Goal: Information Seeking & Learning: Learn about a topic

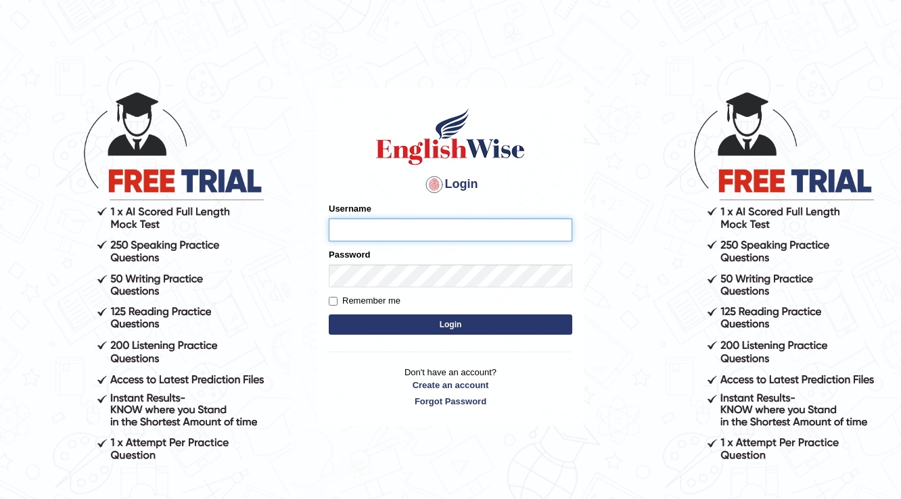
type input "0"
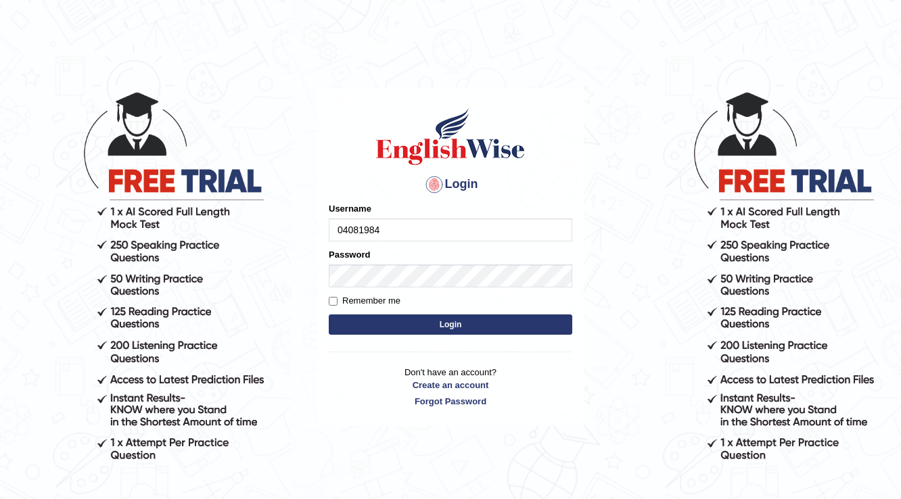
type input "04081984"
click at [504, 319] on button "Login" at bounding box center [450, 324] width 243 height 20
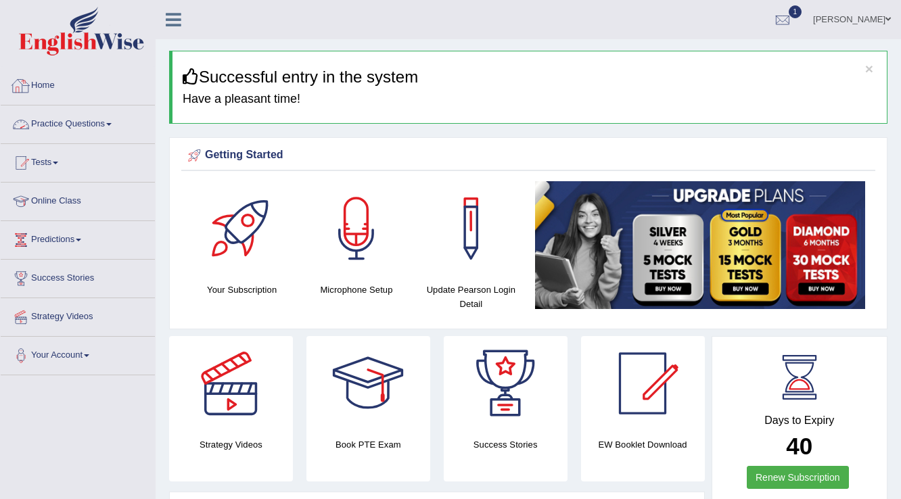
click at [109, 126] on link "Practice Questions" at bounding box center [78, 122] width 154 height 34
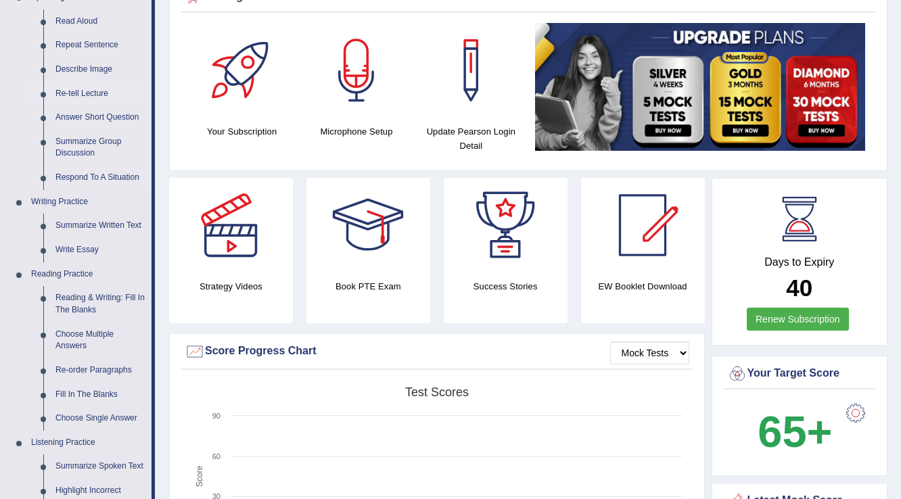
scroll to position [162, 0]
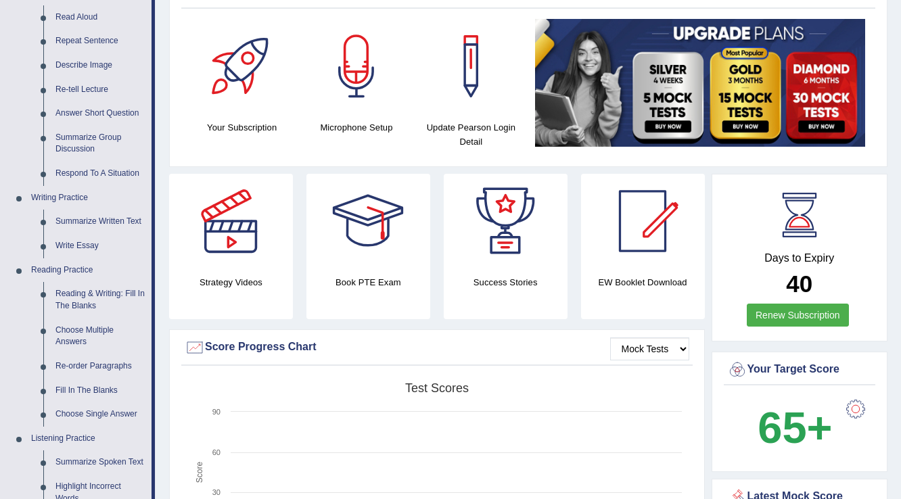
drag, startPoint x: 157, startPoint y: 191, endPoint x: 422, endPoint y: 274, distance: 277.8
click at [275, 129] on h4 "Your Subscription" at bounding box center [241, 127] width 101 height 14
click at [272, 129] on h4 "Your Subscription" at bounding box center [241, 127] width 101 height 14
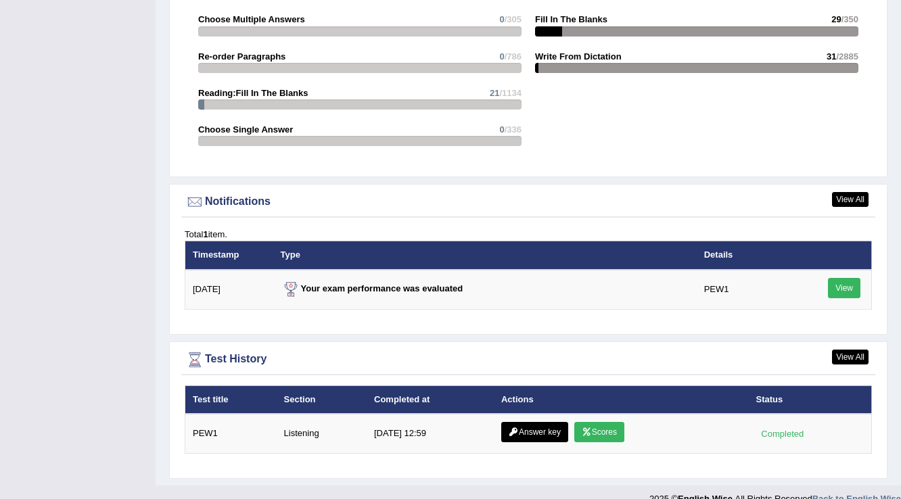
scroll to position [1564, 0]
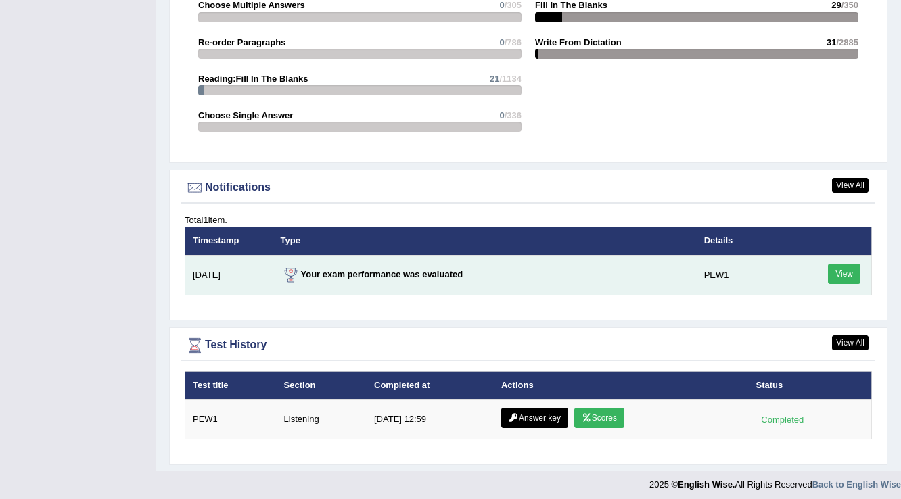
click at [842, 270] on link "View" at bounding box center [844, 274] width 32 height 20
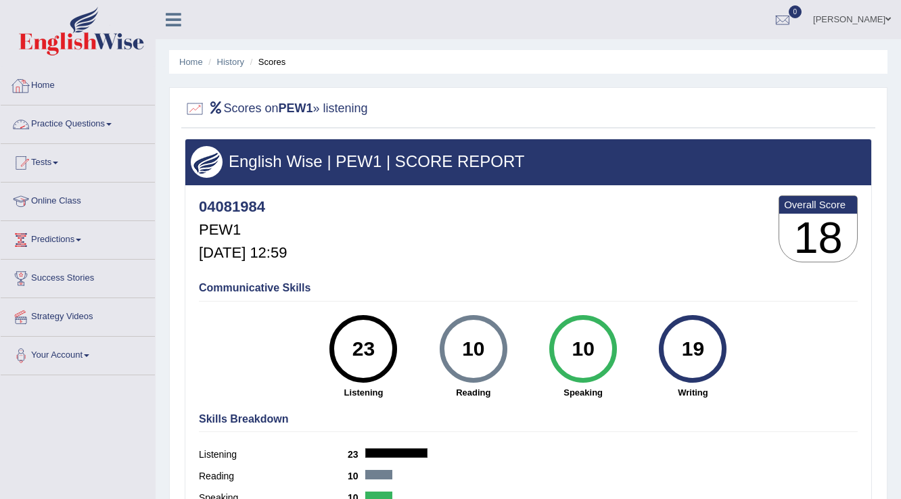
click at [112, 123] on span at bounding box center [108, 124] width 5 height 3
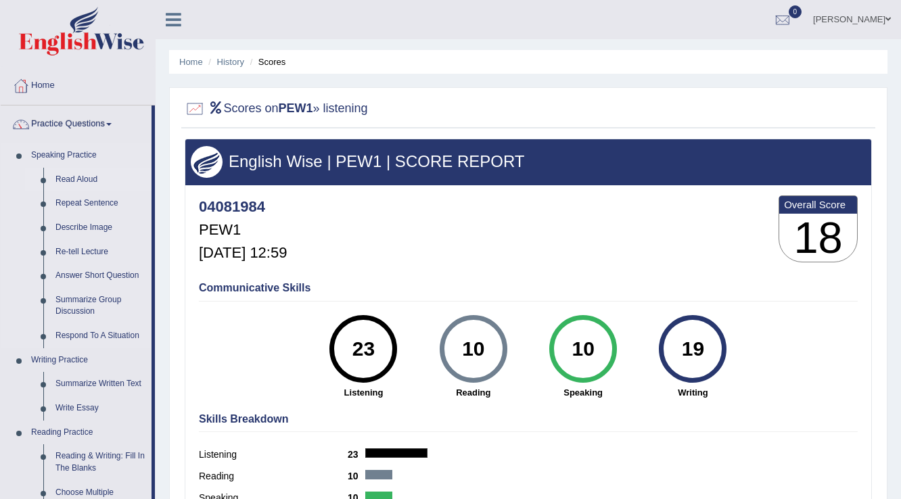
click at [87, 178] on link "Read Aloud" at bounding box center [100, 180] width 102 height 24
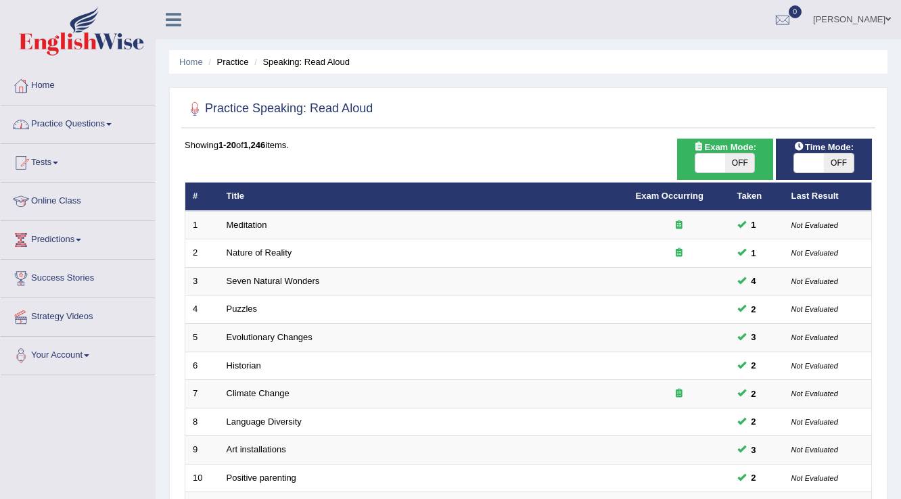
click at [114, 126] on link "Practice Questions" at bounding box center [78, 122] width 154 height 34
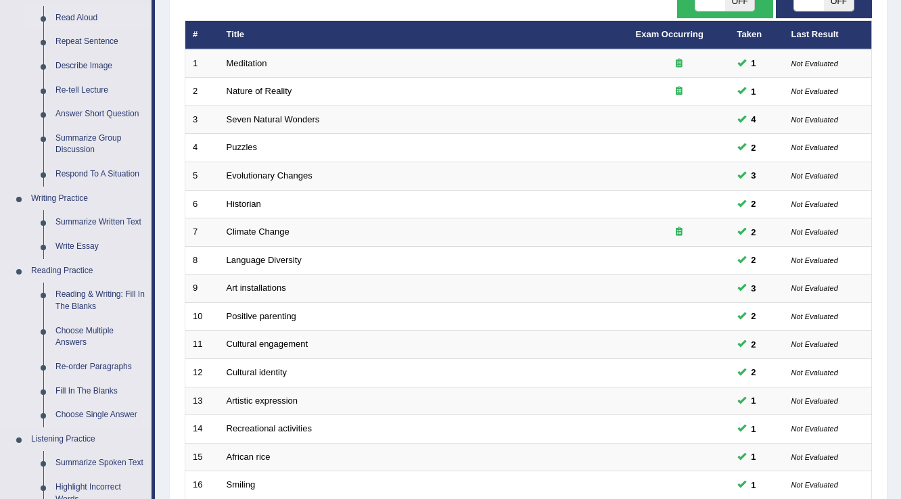
scroll to position [162, 0]
click at [112, 219] on link "Summarize Written Text" at bounding box center [100, 222] width 102 height 24
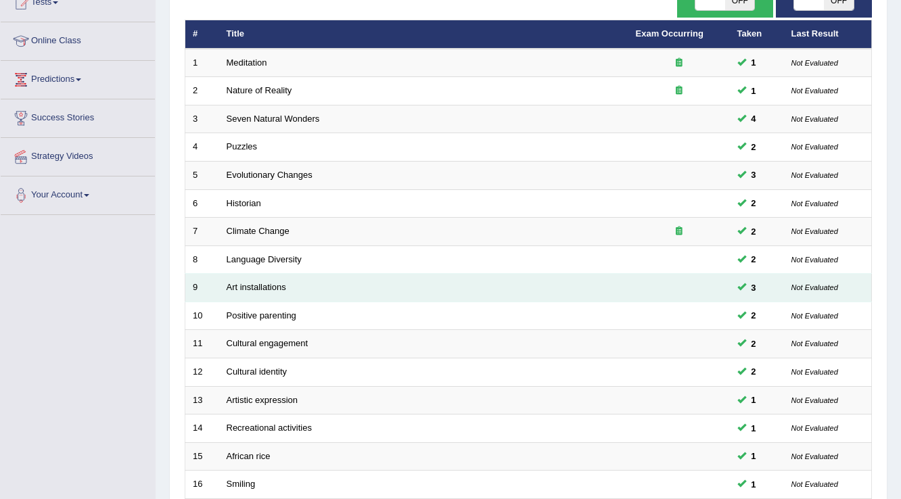
scroll to position [210, 0]
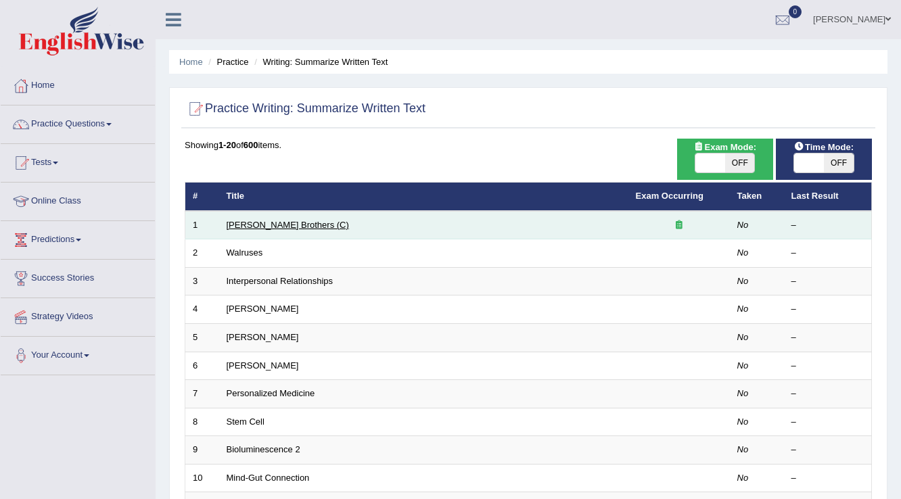
click at [271, 225] on link "[PERSON_NAME] Brothers (C)" at bounding box center [288, 225] width 122 height 10
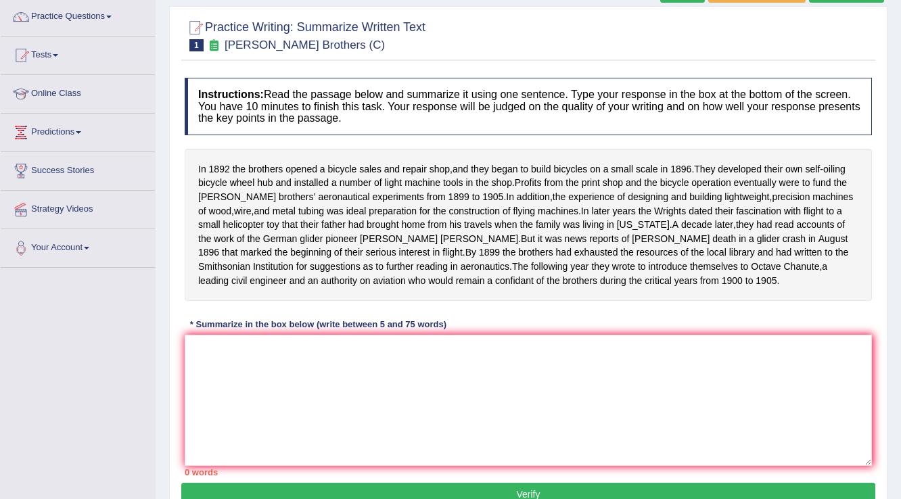
scroll to position [108, 0]
click at [342, 395] on textarea at bounding box center [528, 399] width 687 height 131
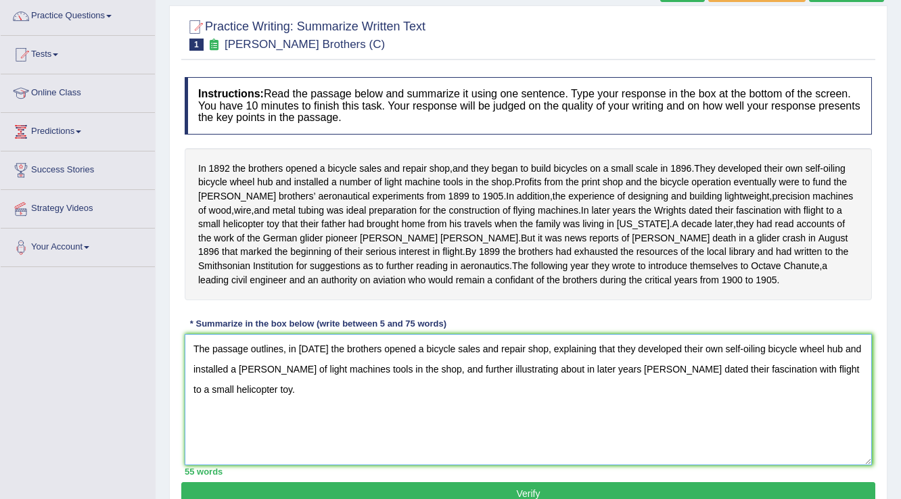
scroll to position [162, 0]
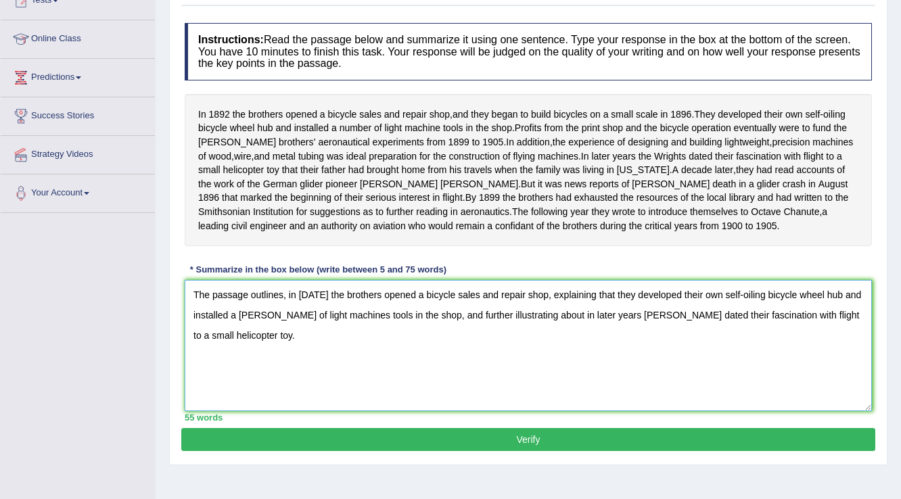
click at [248, 341] on textarea "The passage outlines, in 1892 the brothers opened a bicycle sales and repair sh…" at bounding box center [528, 345] width 687 height 131
type textarea "The passage outlines, in 1892 the brothers opened a bicycle sales and repair sh…"
click at [506, 451] on button "Verify" at bounding box center [528, 439] width 694 height 23
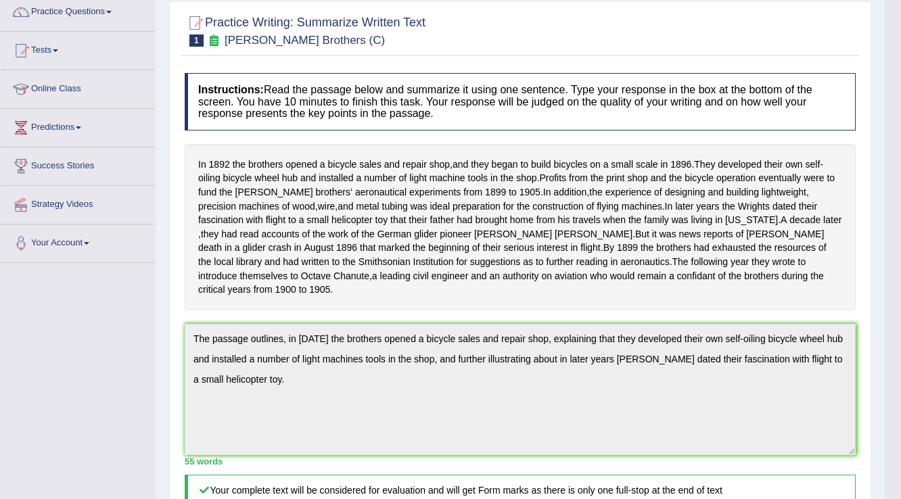
scroll to position [0, 0]
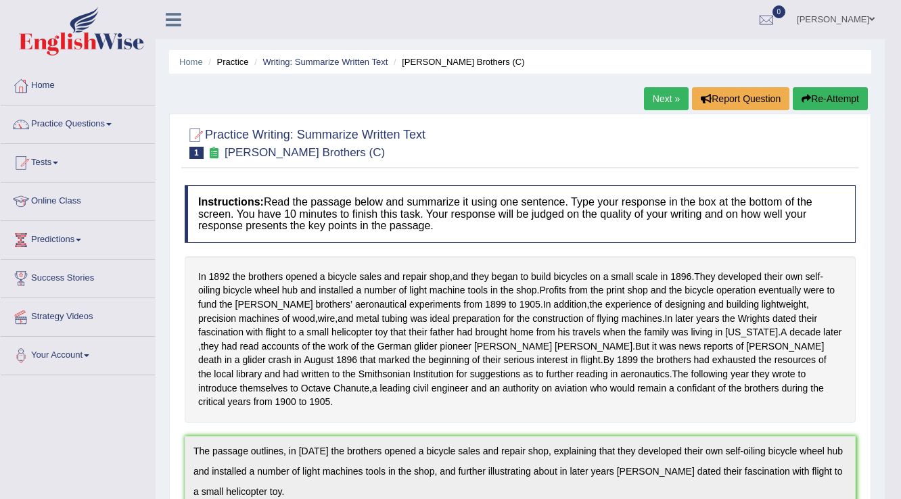
click at [673, 103] on link "Next »" at bounding box center [666, 98] width 45 height 23
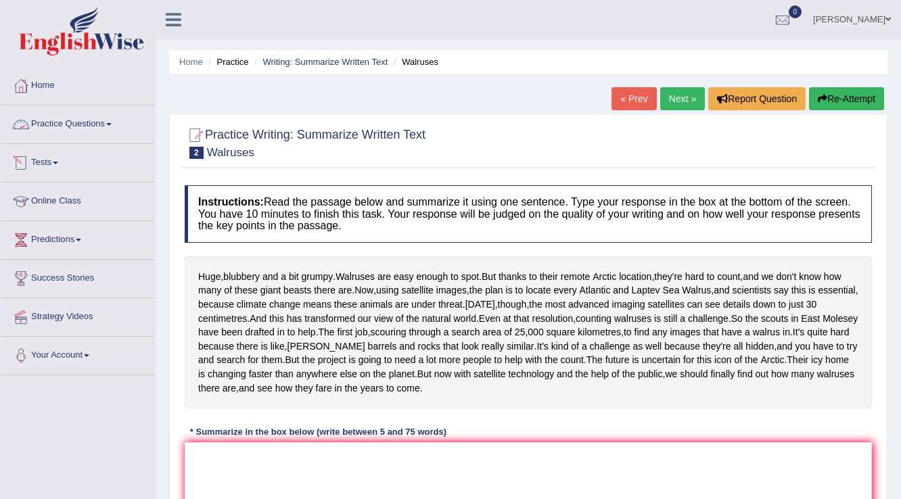
click at [116, 130] on link "Practice Questions" at bounding box center [78, 122] width 154 height 34
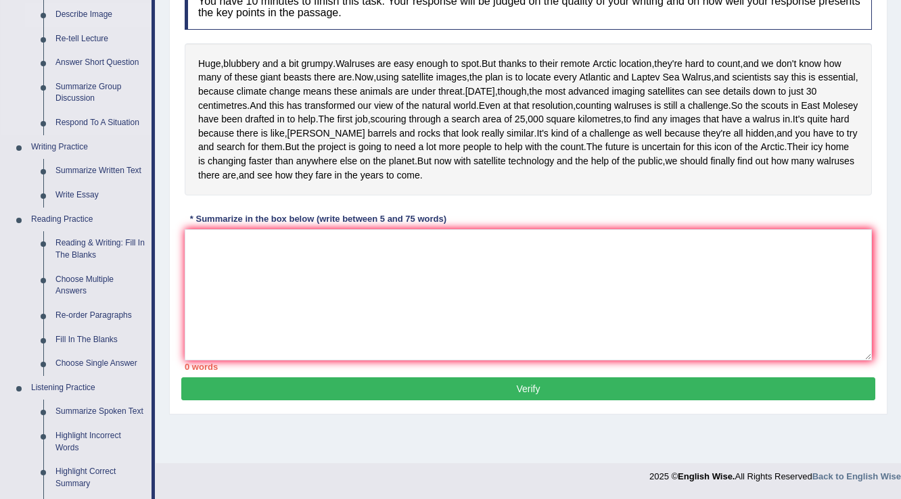
scroll to position [216, 0]
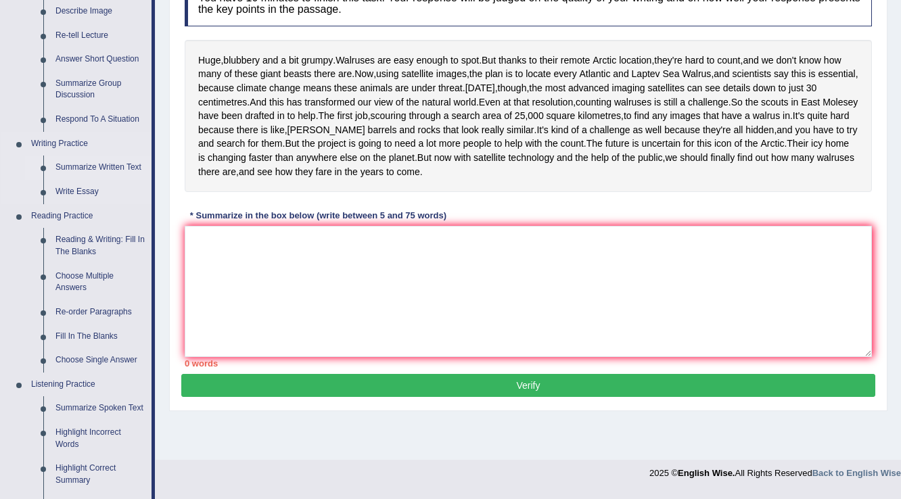
click at [116, 169] on link "Summarize Written Text" at bounding box center [100, 168] width 102 height 24
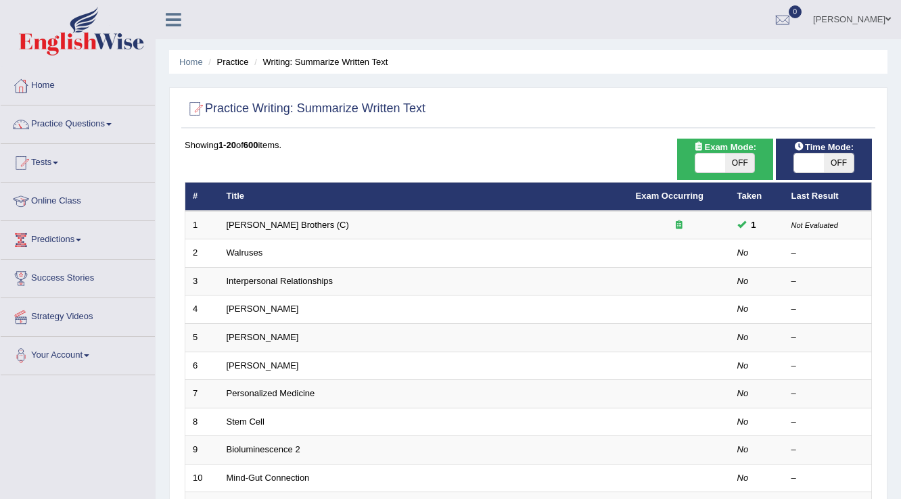
click at [715, 164] on span at bounding box center [710, 162] width 30 height 19
checkbox input "true"
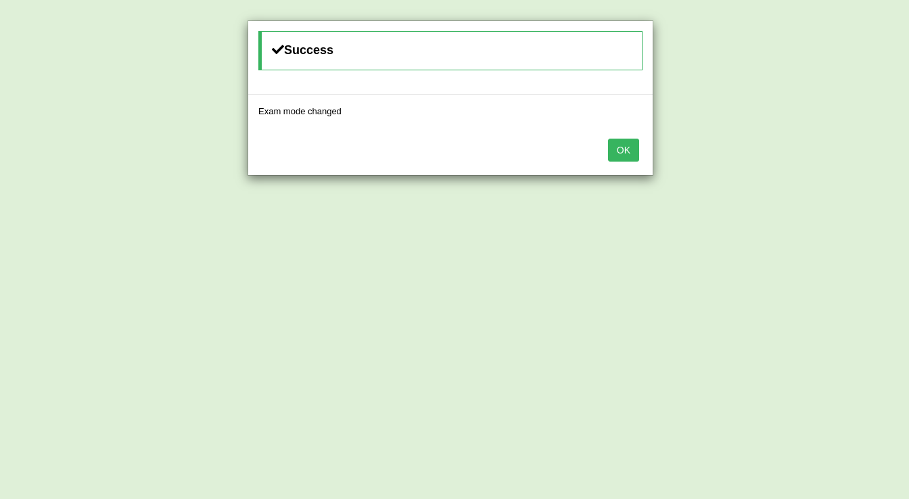
click at [624, 153] on button "OK" at bounding box center [623, 150] width 31 height 23
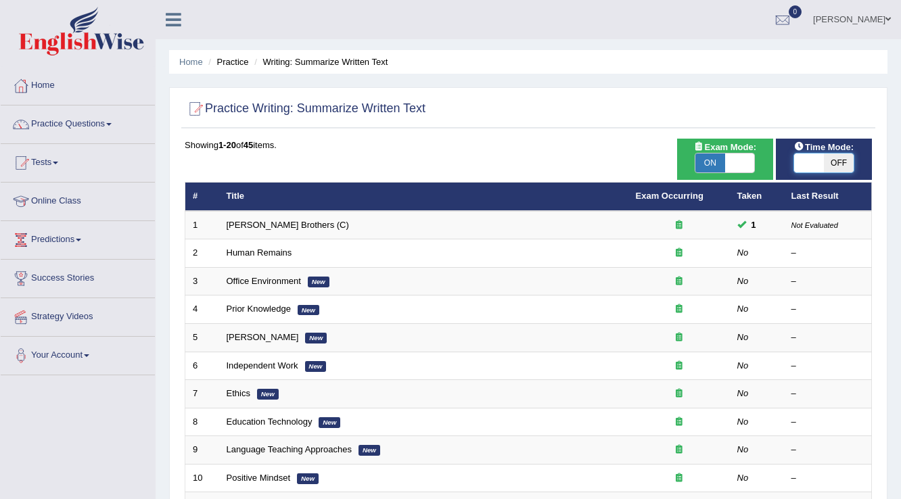
click at [806, 162] on span at bounding box center [809, 162] width 30 height 19
checkbox input "true"
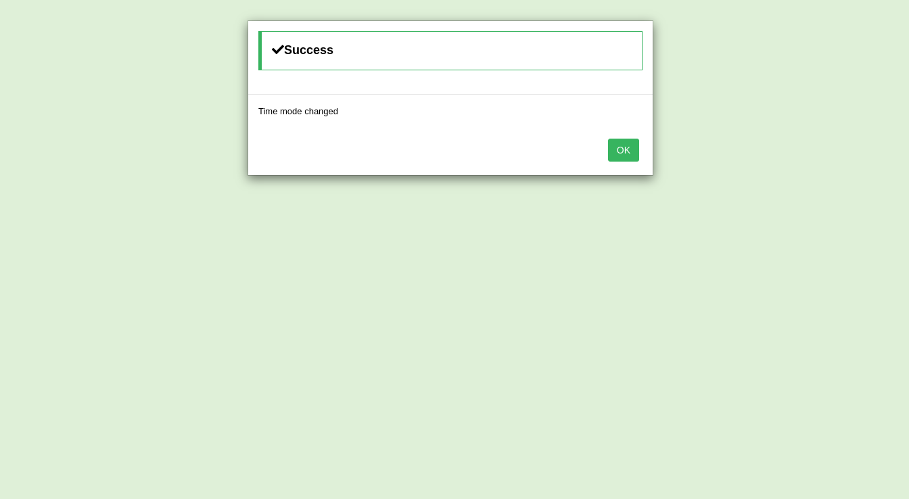
click at [635, 149] on button "OK" at bounding box center [623, 150] width 31 height 23
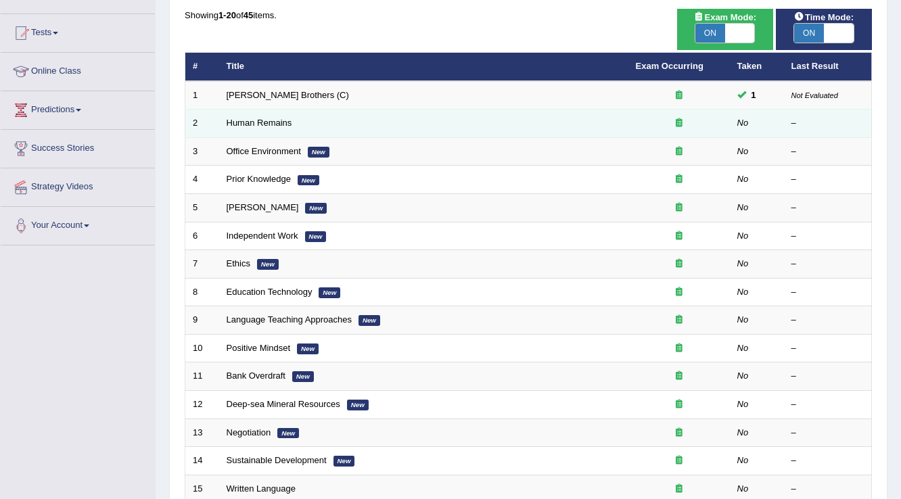
scroll to position [108, 0]
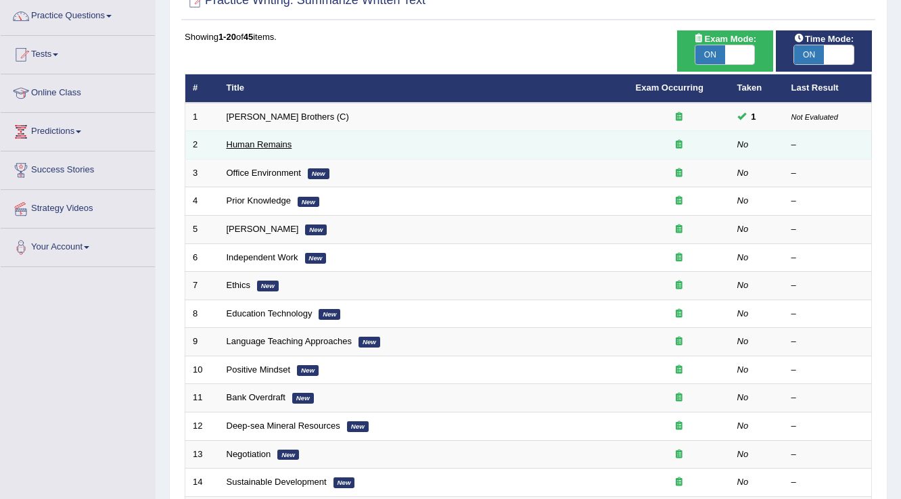
click at [262, 141] on link "Human Remains" at bounding box center [260, 144] width 66 height 10
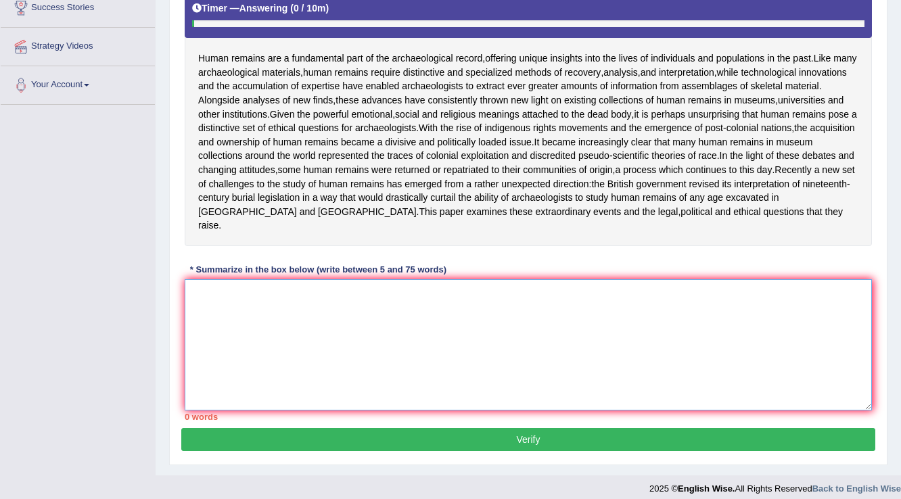
click at [302, 320] on textarea at bounding box center [528, 344] width 687 height 131
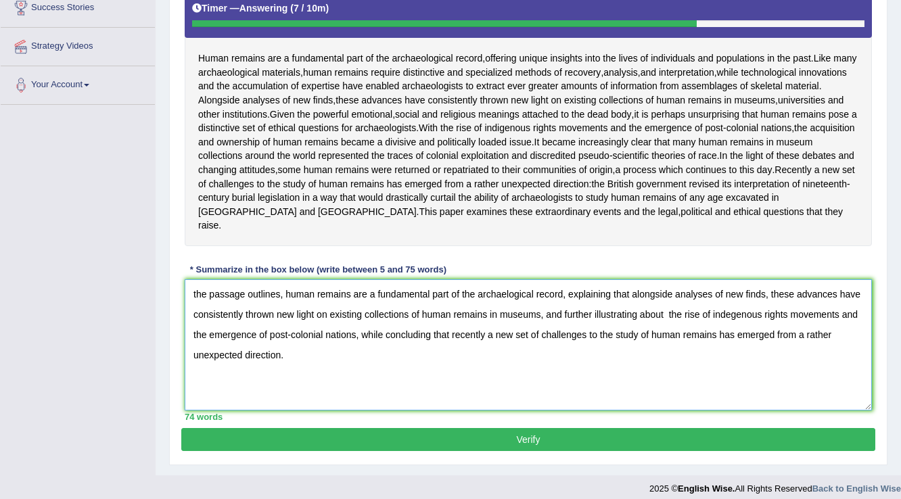
scroll to position [292, 0]
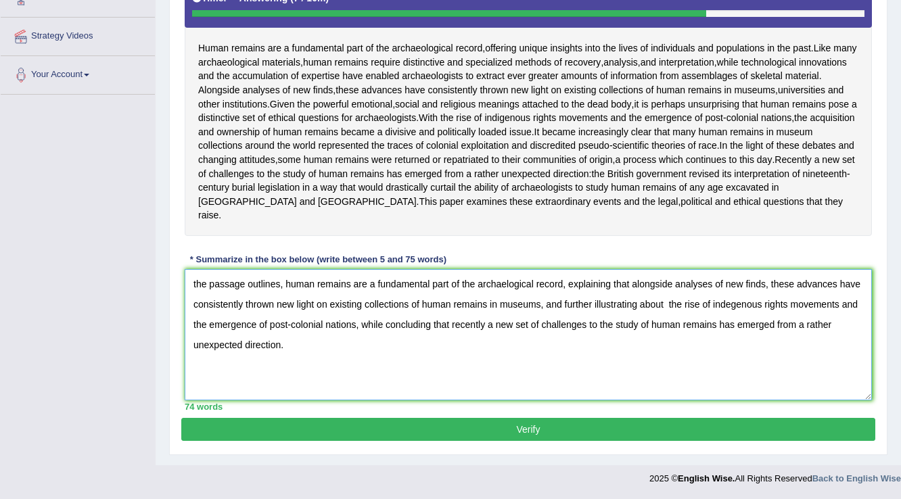
drag, startPoint x: 717, startPoint y: 323, endPoint x: 711, endPoint y: 381, distance: 58.5
click at [711, 381] on textarea "the passage outlines, human remains are a fundamental part of the archaelogical…" at bounding box center [528, 334] width 687 height 131
click at [197, 284] on textarea "the passage outlines, human remains are a fundamental part of the archaelogical…" at bounding box center [528, 334] width 687 height 131
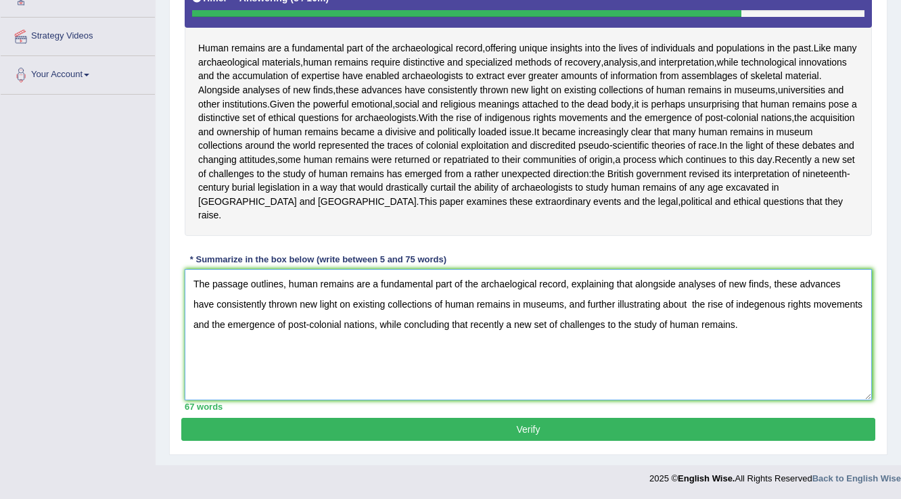
click at [508, 284] on textarea "The passage outlines, human remains are a fundamental part of the archaelogical…" at bounding box center [528, 334] width 687 height 131
type textarea "The passage outlines, human remains are a fundamental part of the archaeologica…"
click at [552, 429] on button "Verify" at bounding box center [528, 429] width 694 height 23
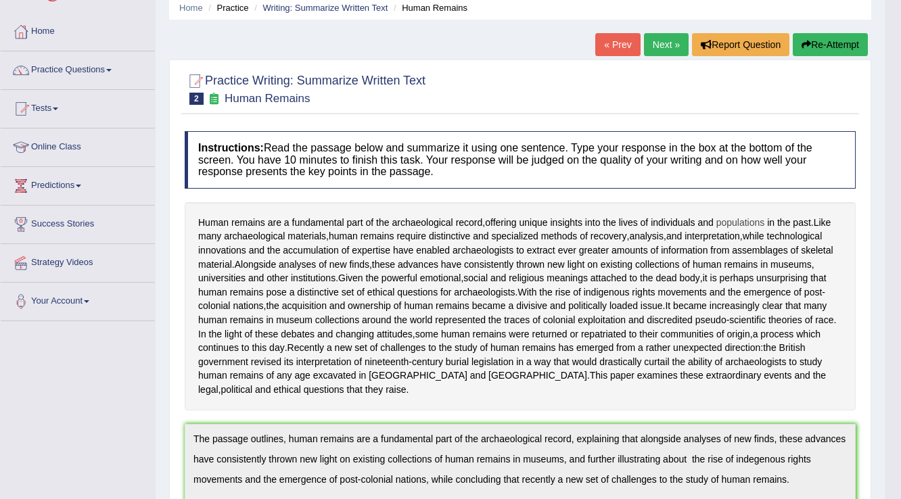
scroll to position [54, 0]
click at [663, 47] on link "Next »" at bounding box center [666, 44] width 45 height 23
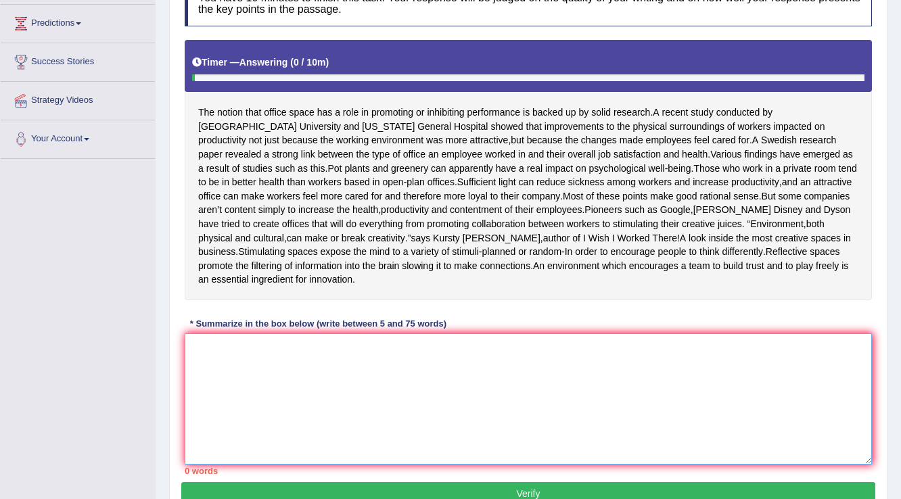
click at [308, 379] on textarea at bounding box center [528, 398] width 687 height 131
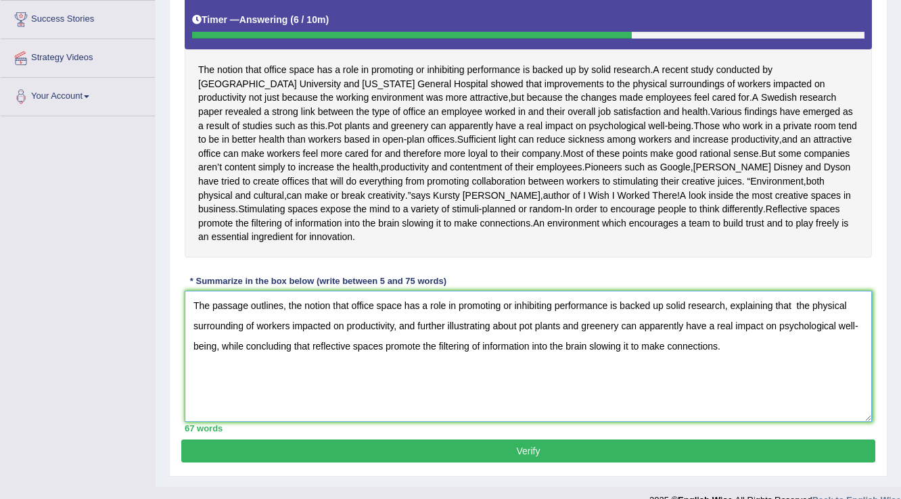
scroll to position [292, 0]
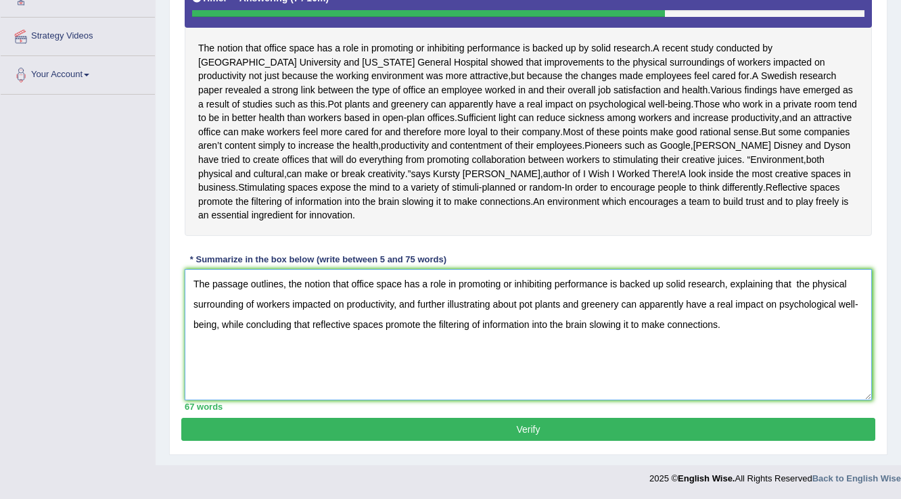
click at [796, 287] on textarea "The passage outlines, the notion that office space has a role in promoting or i…" at bounding box center [528, 334] width 687 height 131
type textarea "The passage outlines, the notion that office space has a role in promoting or i…"
click at [392, 433] on button "Verify" at bounding box center [528, 429] width 694 height 23
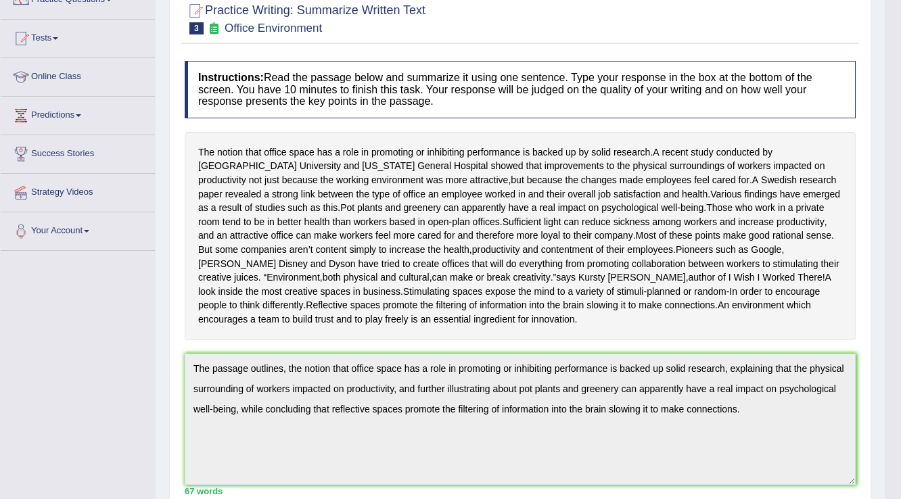
scroll to position [41, 0]
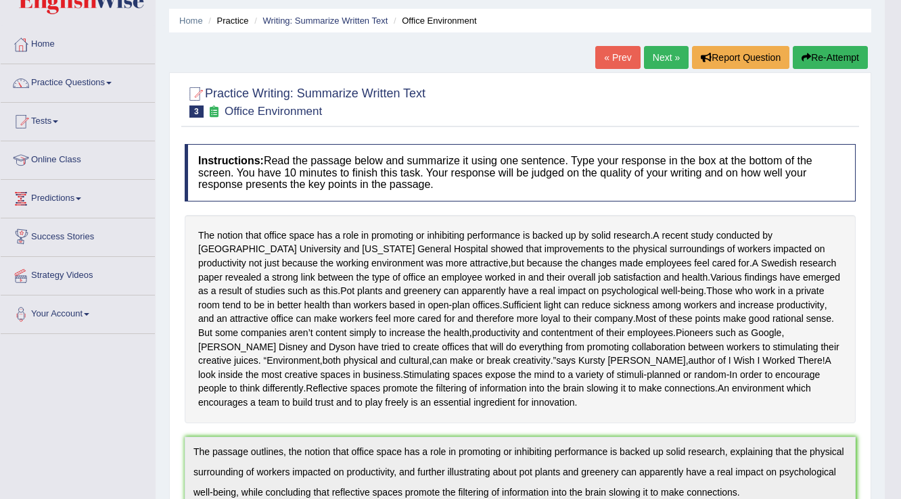
click at [666, 55] on link "Next »" at bounding box center [666, 57] width 45 height 23
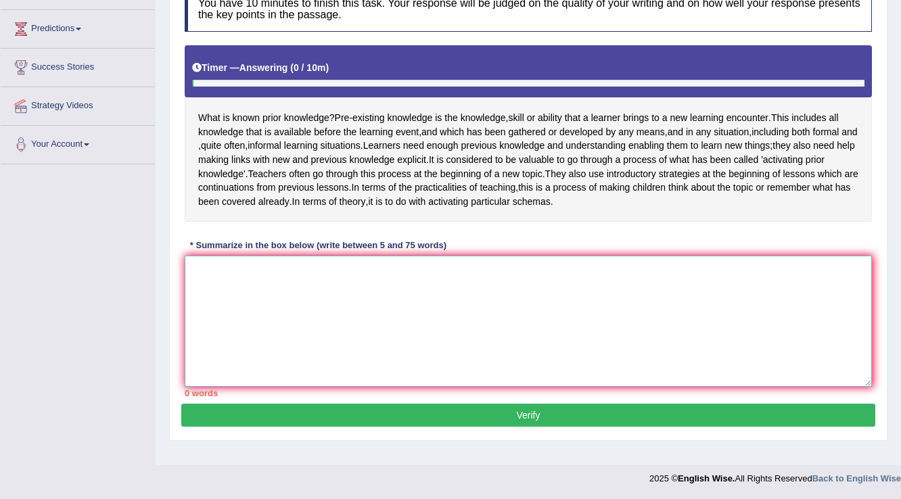
click at [224, 305] on textarea at bounding box center [528, 321] width 687 height 131
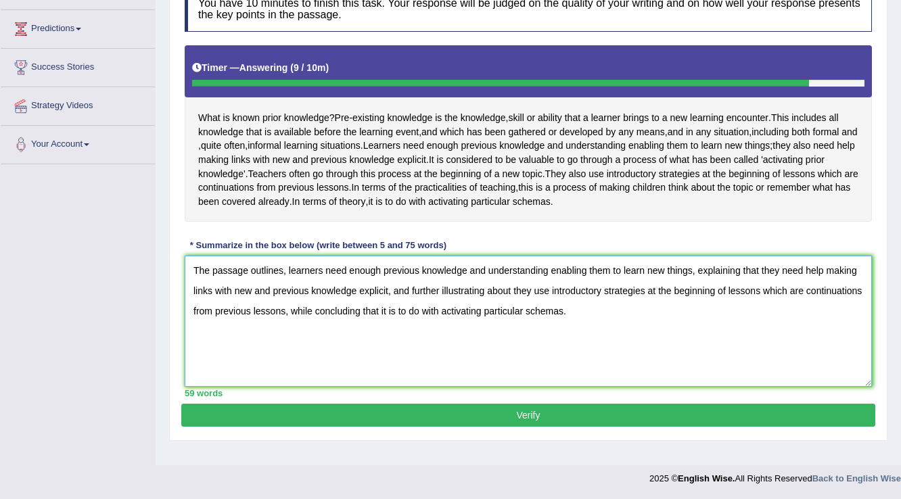
type textarea "The passage outlines, learners need enough previous knowledge and understanding…"
click at [552, 425] on button "Verify" at bounding box center [528, 415] width 694 height 23
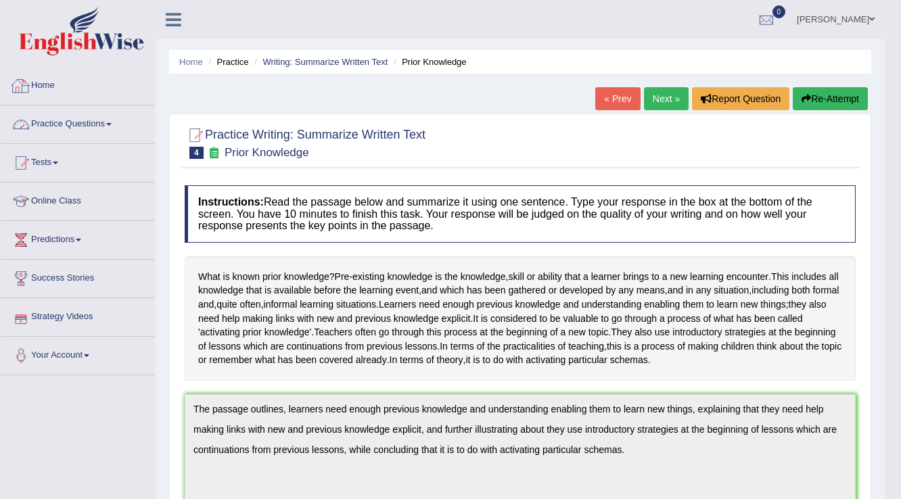
click at [113, 122] on link "Practice Questions" at bounding box center [78, 122] width 154 height 34
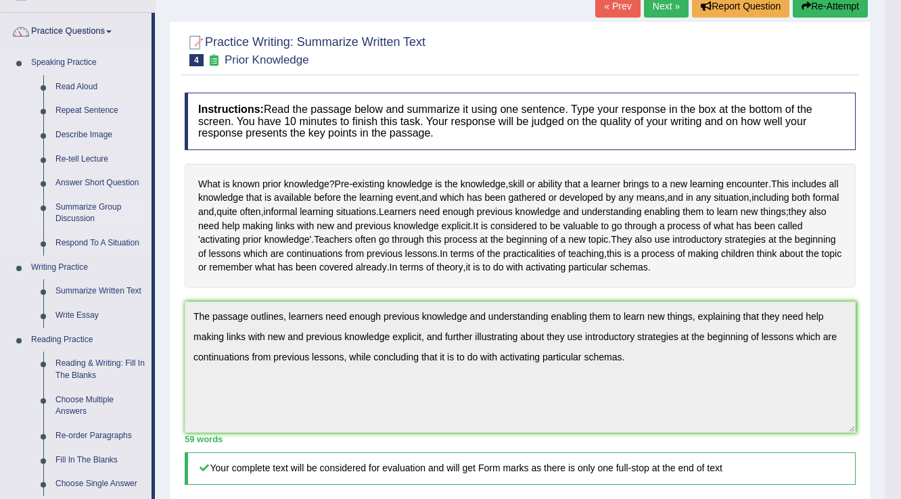
scroll to position [270, 0]
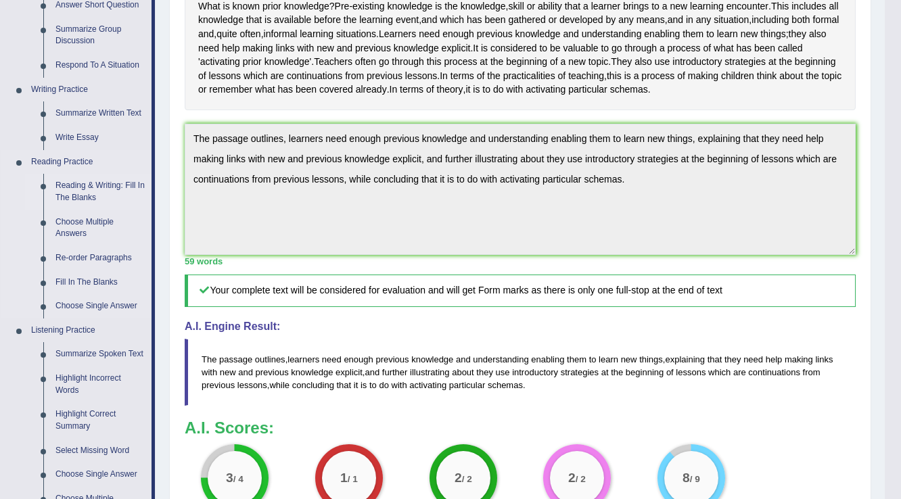
click at [90, 185] on link "Reading & Writing: Fill In The Blanks" at bounding box center [100, 192] width 102 height 36
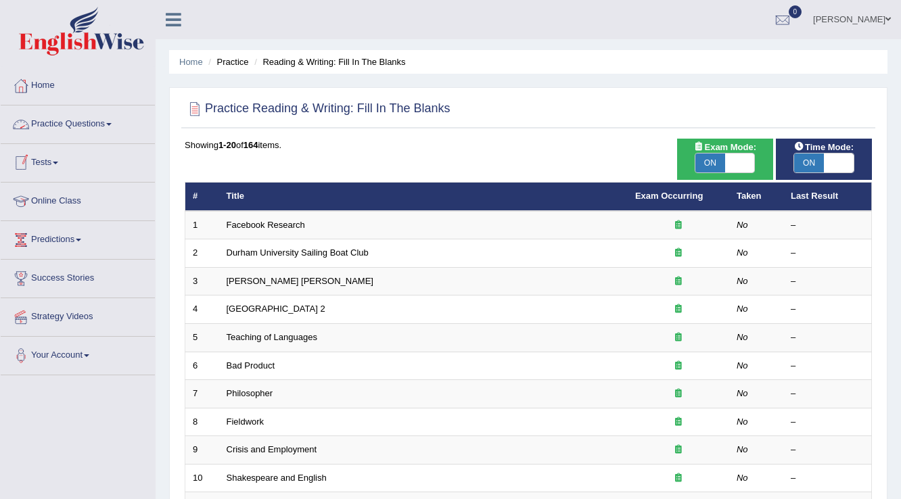
click at [110, 124] on link "Practice Questions" at bounding box center [78, 122] width 154 height 34
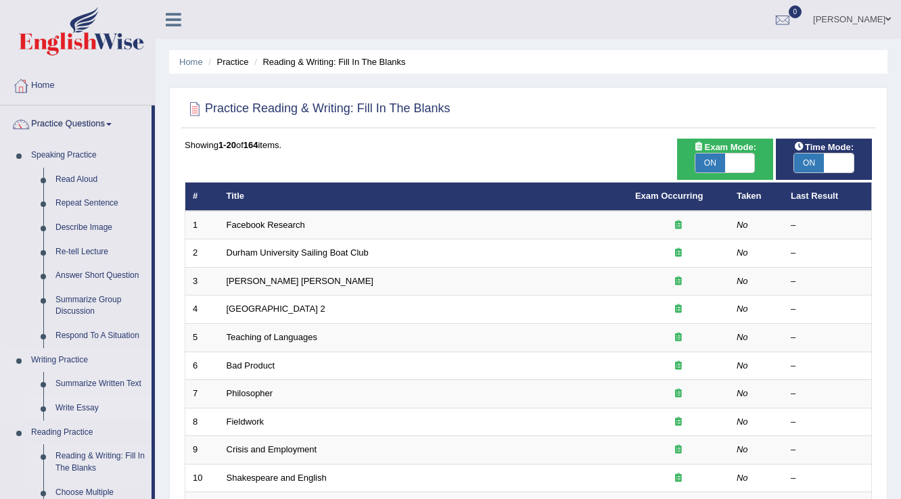
click at [105, 384] on link "Summarize Written Text" at bounding box center [100, 384] width 102 height 24
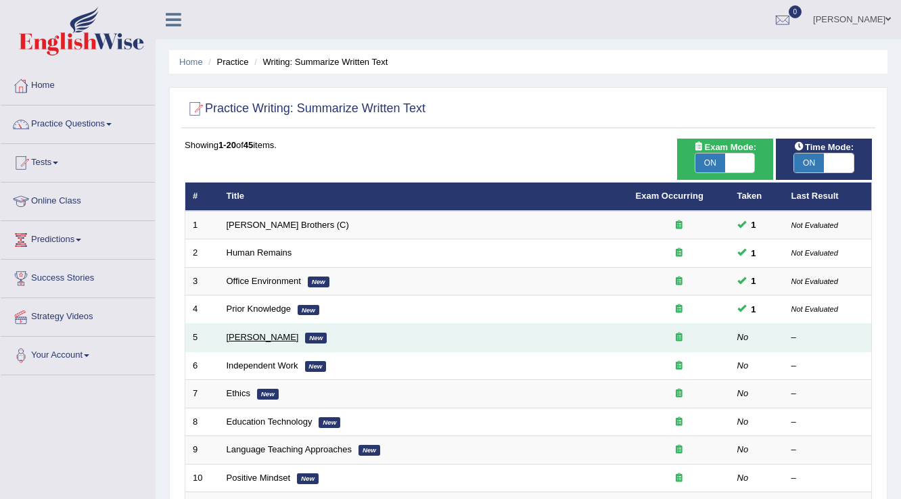
click at [275, 333] on link "Bertrand Russell" at bounding box center [263, 337] width 72 height 10
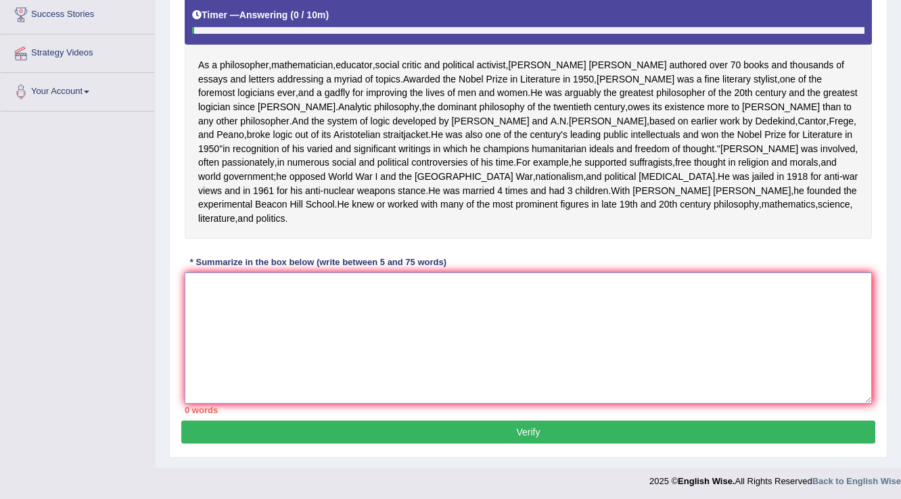
click at [414, 343] on textarea at bounding box center [528, 337] width 687 height 131
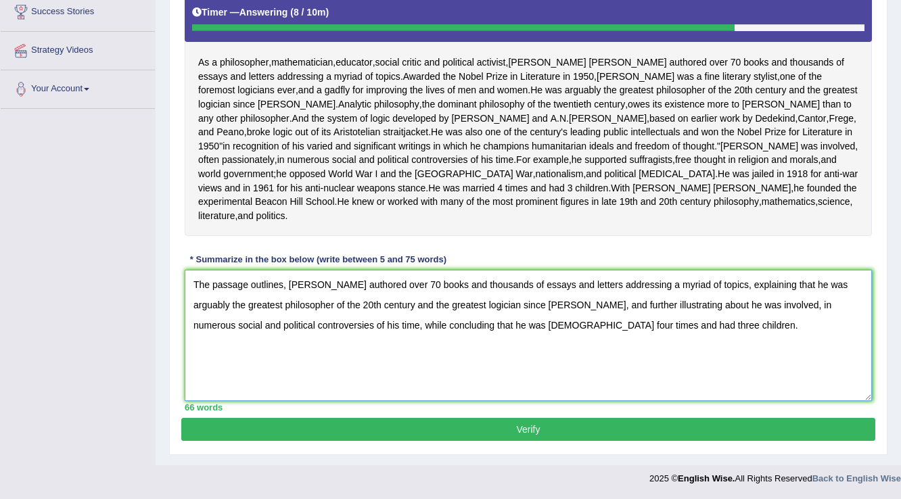
scroll to position [320, 0]
type textarea "The passage outlines, Bertrand Russells authored over 70 books and thousands of…"
click at [575, 429] on button "Verify" at bounding box center [528, 429] width 694 height 23
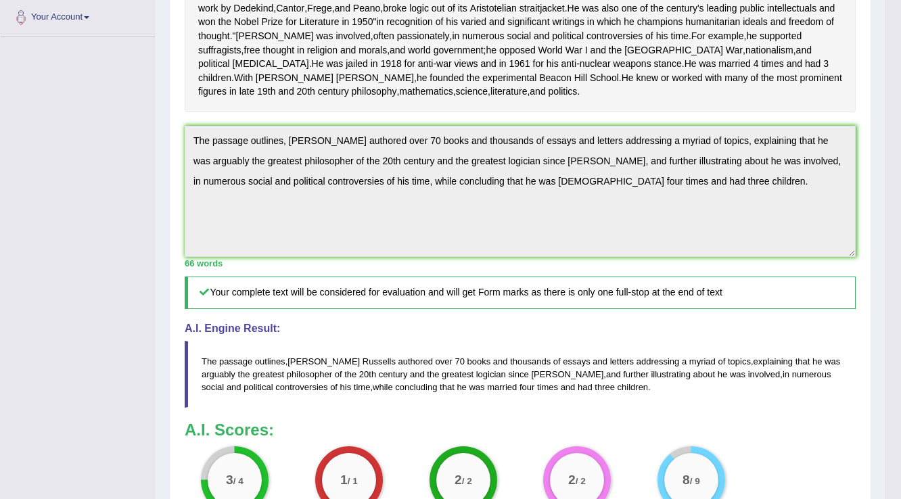
scroll to position [216, 0]
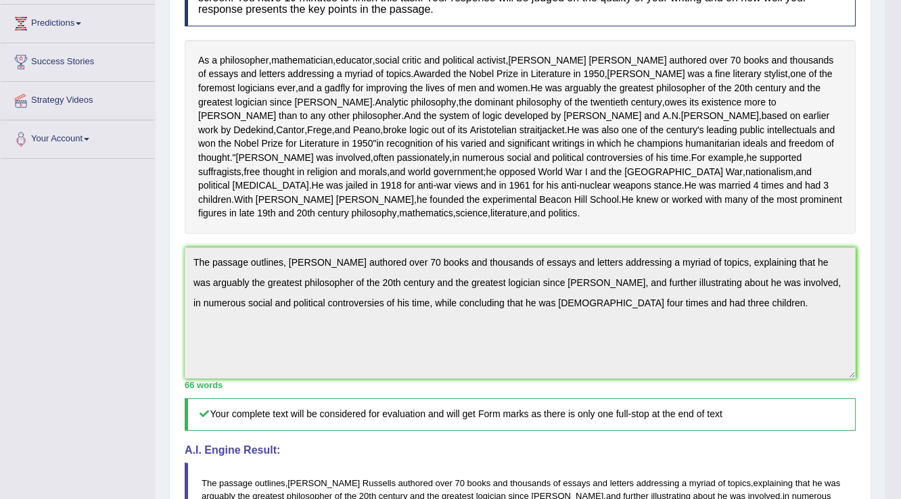
click at [595, 279] on div "Instructions: Read the passage below and summarize it using one sentence. Type …" at bounding box center [519, 310] width 677 height 697
click at [702, 207] on span "worked" at bounding box center [686, 200] width 30 height 14
click at [746, 248] on body "Toggle navigation Home Practice Questions Speaking Practice Read Aloud Repeat S…" at bounding box center [450, 33] width 901 height 499
click at [702, 207] on span "worked" at bounding box center [686, 200] width 30 height 14
click at [751, 248] on body "Toggle navigation Home Practice Questions Speaking Practice Read Aloud Repeat S…" at bounding box center [450, 33] width 901 height 499
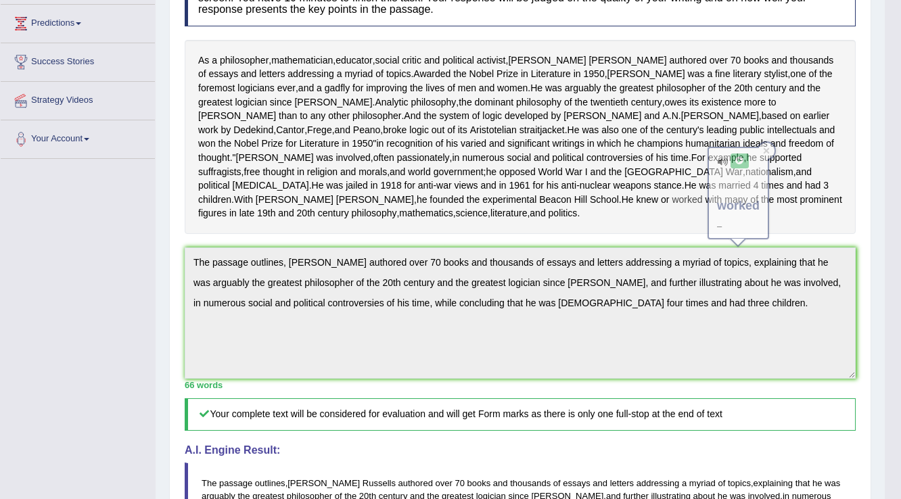
click at [702, 207] on span "worked" at bounding box center [686, 200] width 30 height 14
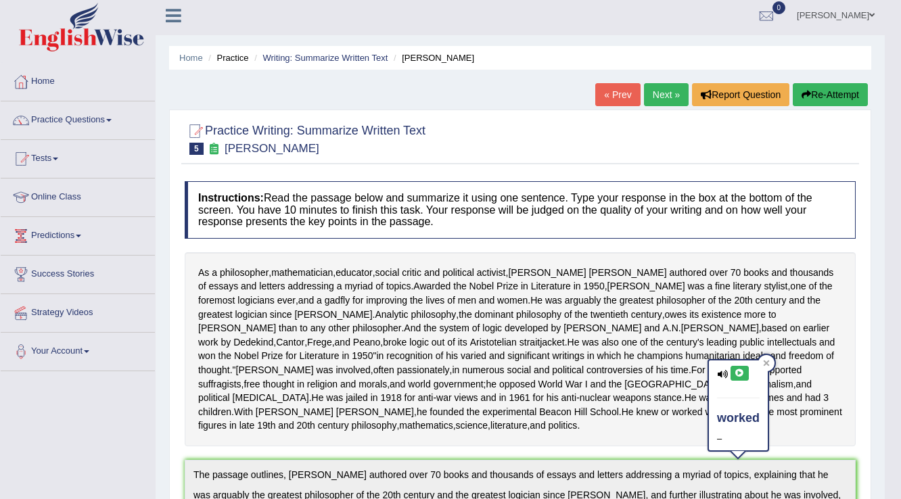
scroll to position [0, 0]
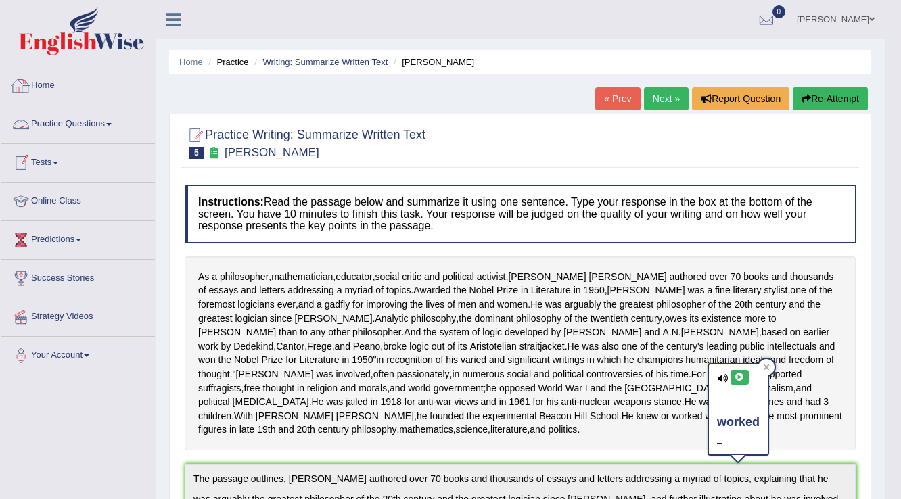
click at [99, 114] on link "Practice Questions" at bounding box center [78, 122] width 154 height 34
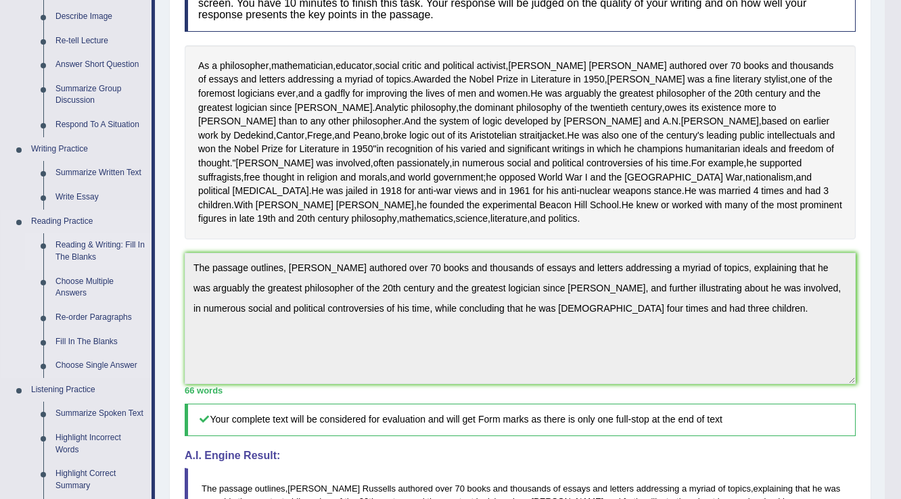
scroll to position [270, 0]
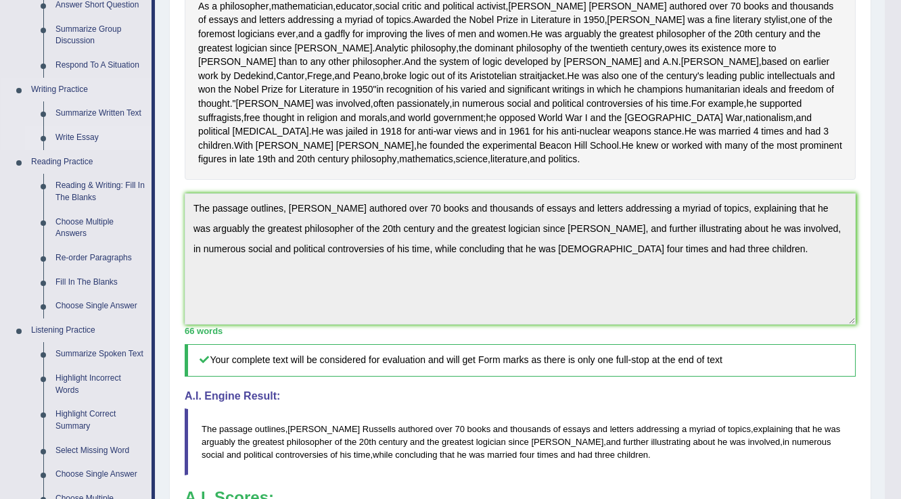
click at [85, 139] on link "Write Essay" at bounding box center [100, 138] width 102 height 24
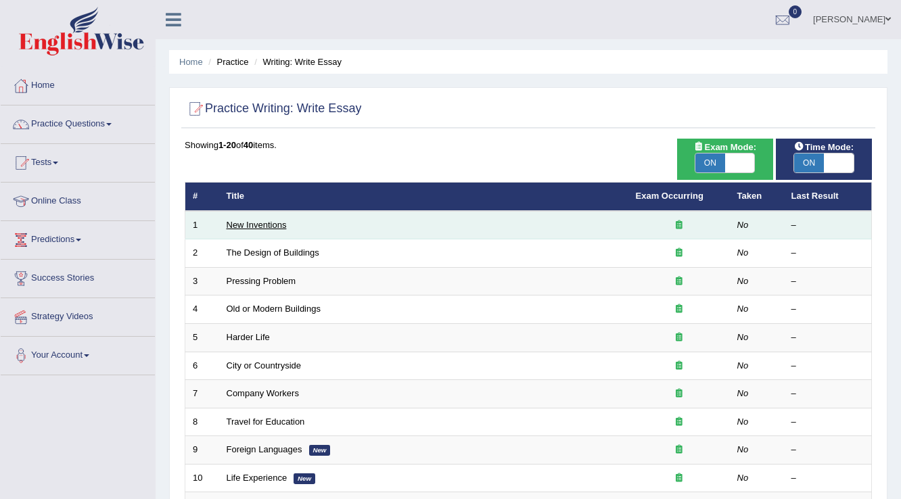
click at [260, 222] on link "New Inventions" at bounding box center [257, 225] width 60 height 10
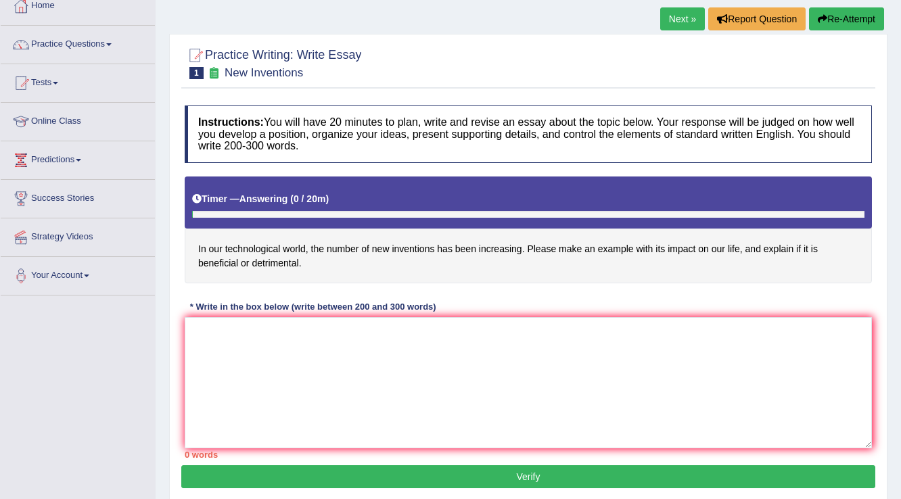
scroll to position [211, 0]
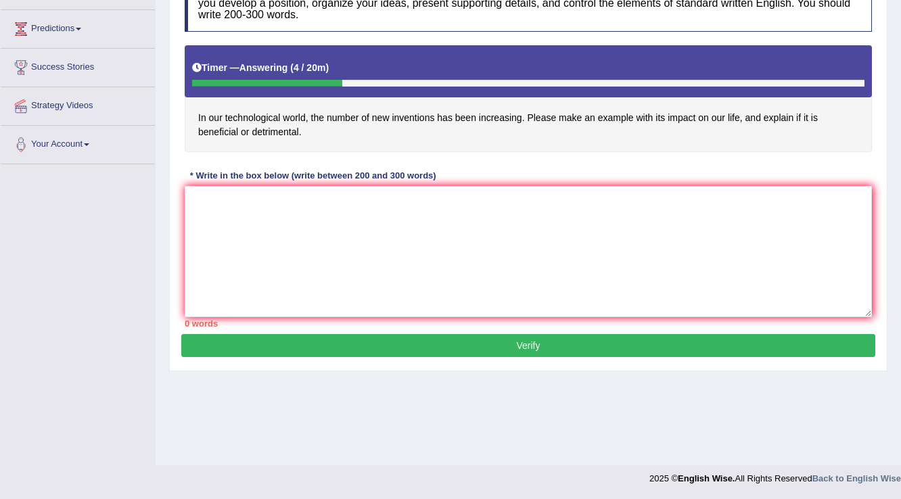
drag, startPoint x: 339, startPoint y: 88, endPoint x: 523, endPoint y: 124, distance: 187.5
click at [446, 116] on div "Instructions: You will have 20 minutes to plan, write and revise an essay about…" at bounding box center [528, 151] width 694 height 366
click at [717, 209] on textarea at bounding box center [528, 251] width 687 height 131
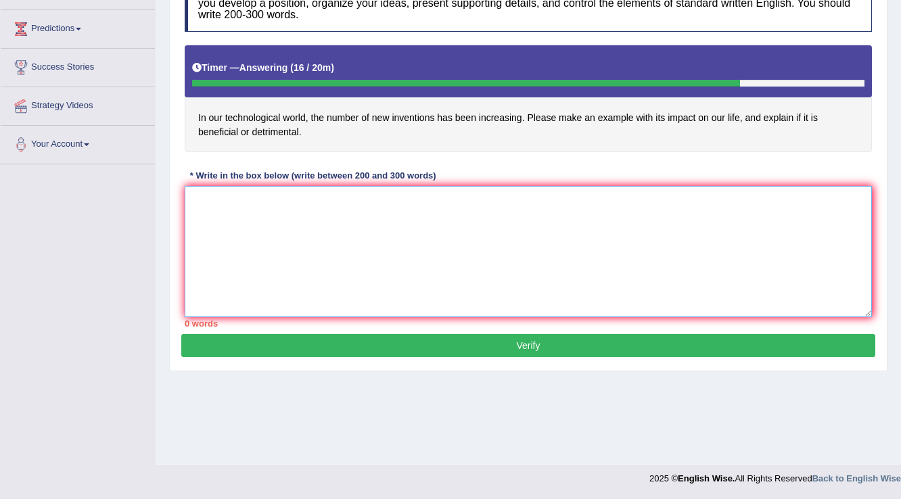
click at [787, 287] on textarea at bounding box center [528, 251] width 687 height 131
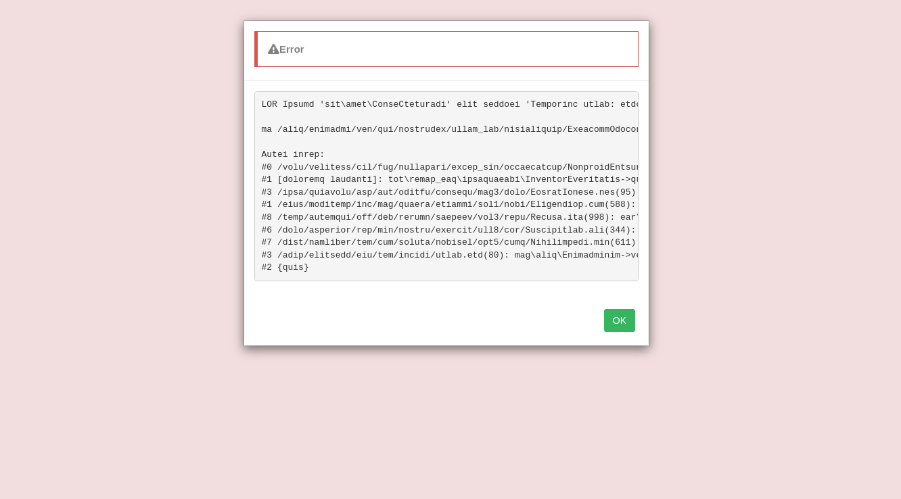
click at [617, 329] on button "OK" at bounding box center [619, 320] width 31 height 23
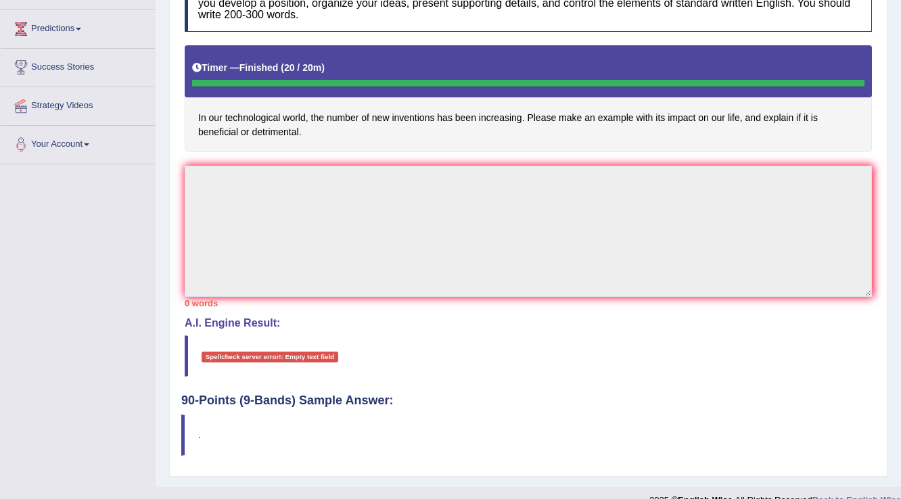
click at [857, 304] on div "0 words" at bounding box center [528, 303] width 687 height 13
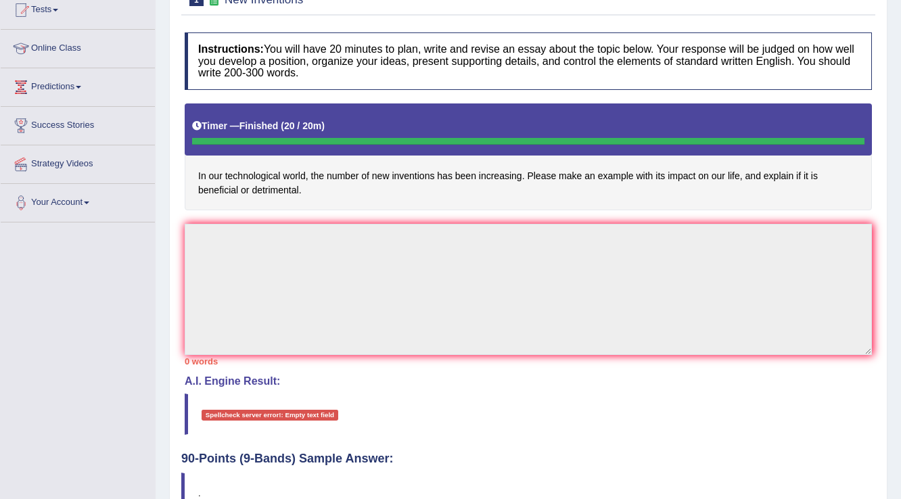
scroll to position [68, 0]
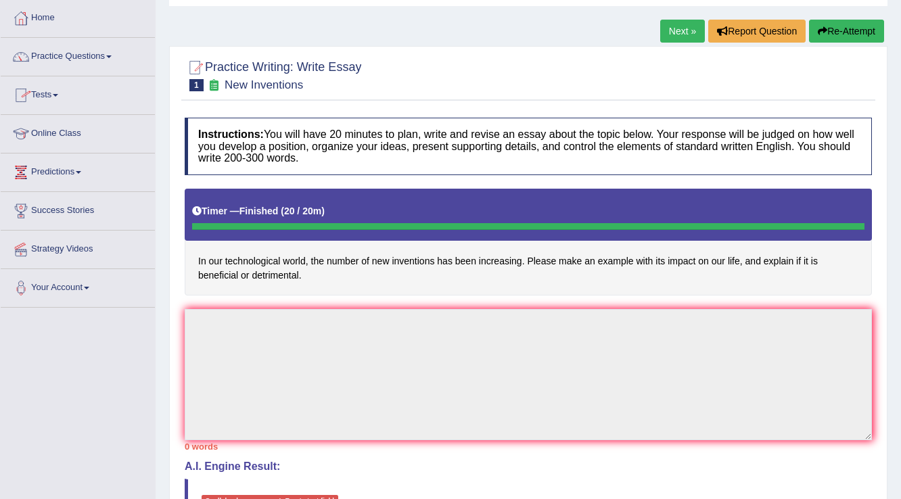
click at [112, 55] on span at bounding box center [108, 56] width 5 height 3
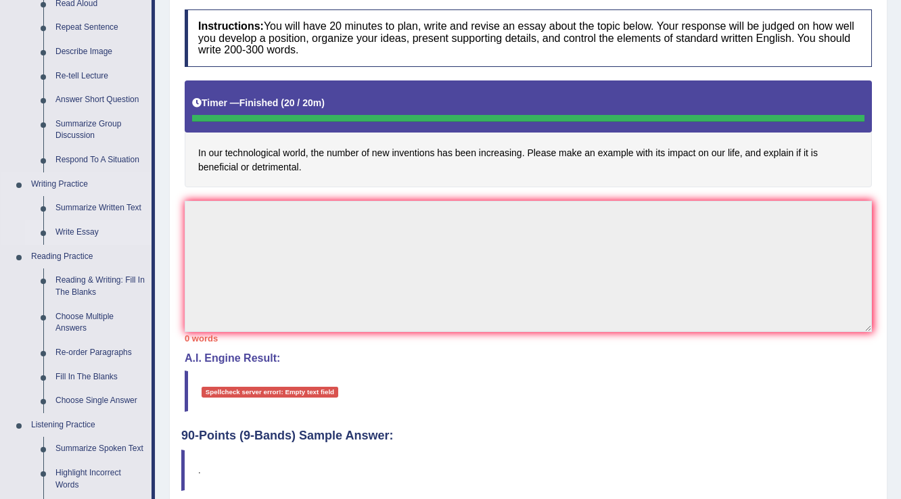
scroll to position [176, 0]
click at [92, 235] on link "Write Essay" at bounding box center [100, 232] width 102 height 24
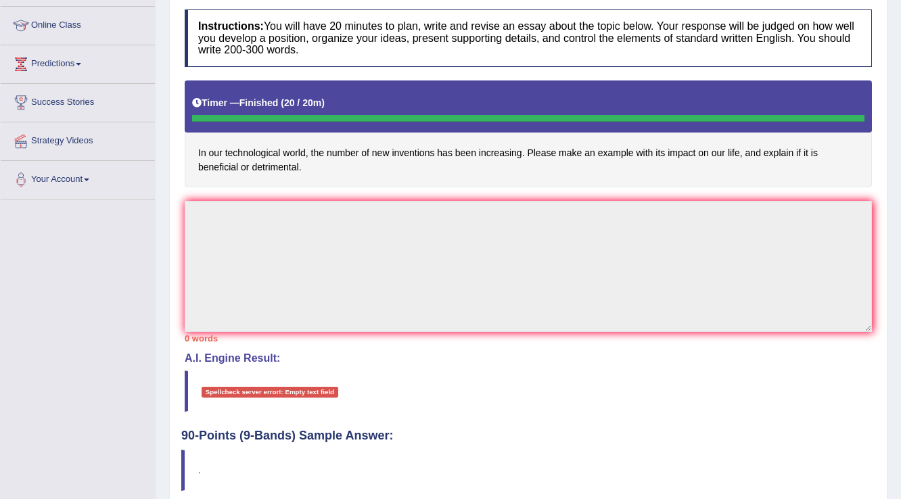
scroll to position [204, 0]
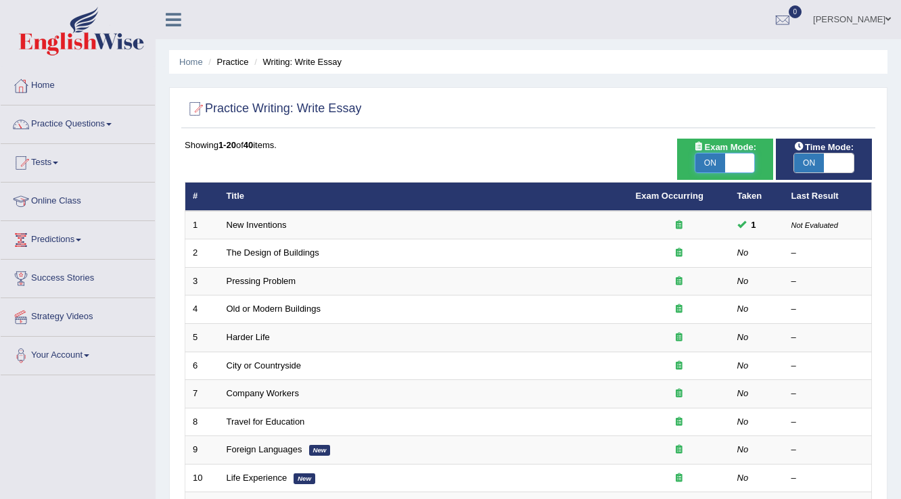
click at [744, 162] on span at bounding box center [740, 162] width 30 height 19
checkbox input "false"
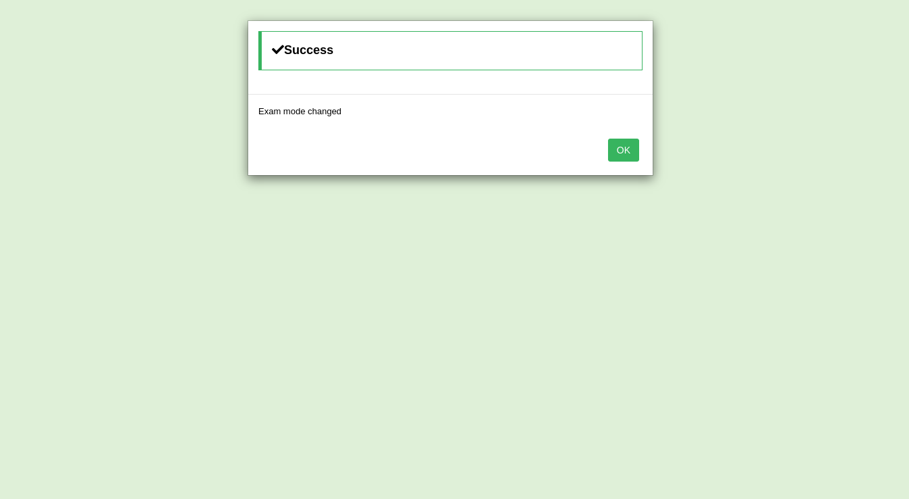
click at [623, 145] on button "OK" at bounding box center [623, 150] width 31 height 23
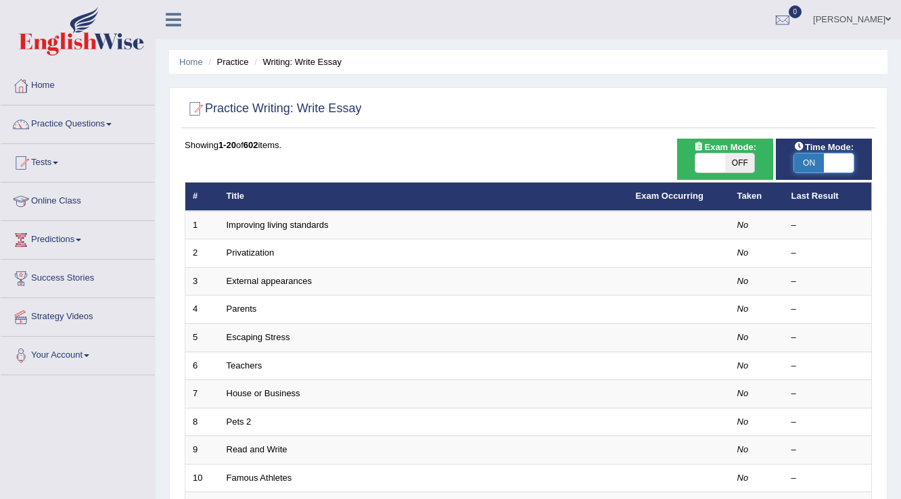
click at [831, 162] on span at bounding box center [839, 162] width 30 height 19
checkbox input "false"
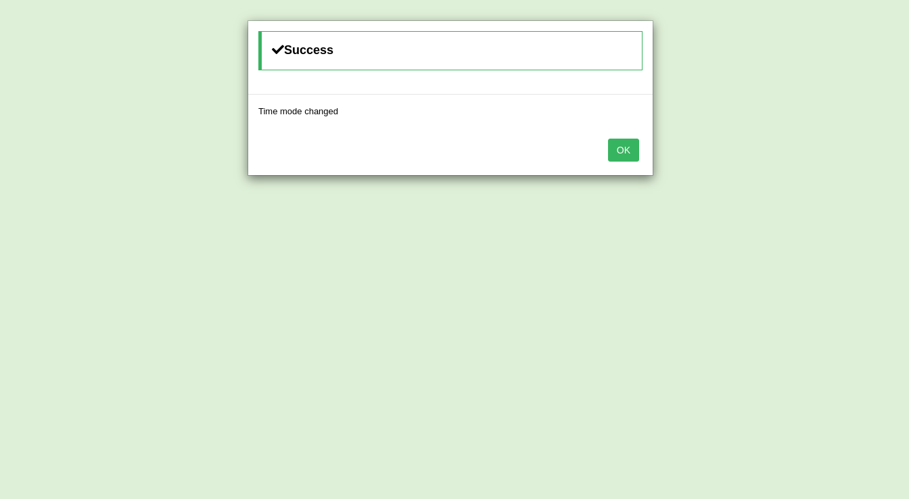
click at [630, 145] on button "OK" at bounding box center [623, 150] width 31 height 23
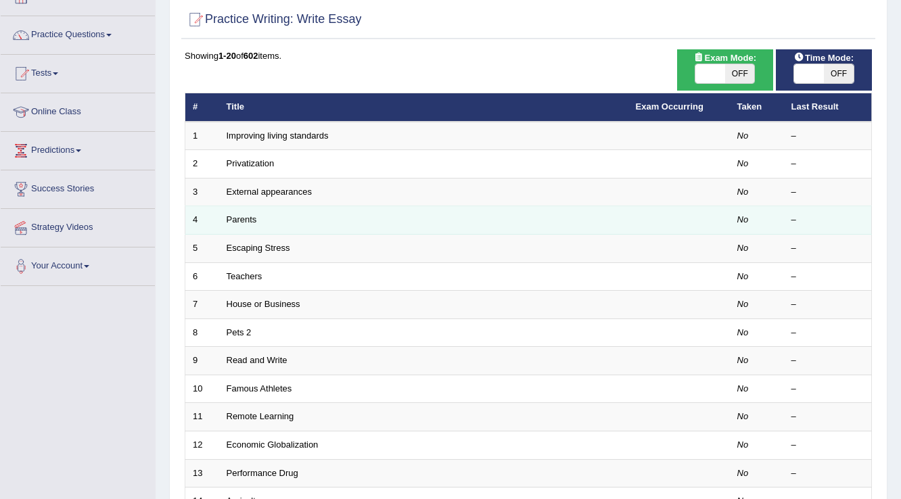
scroll to position [108, 0]
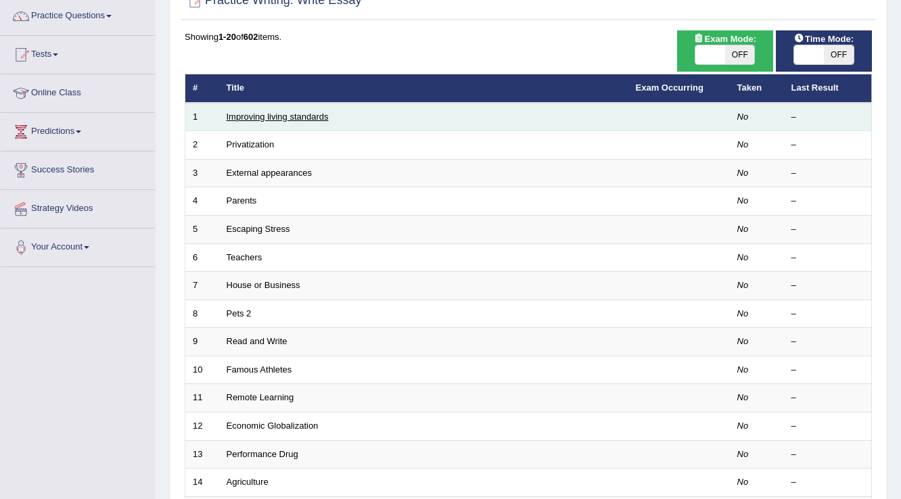
click at [319, 112] on link "Improving living standards" at bounding box center [278, 117] width 102 height 10
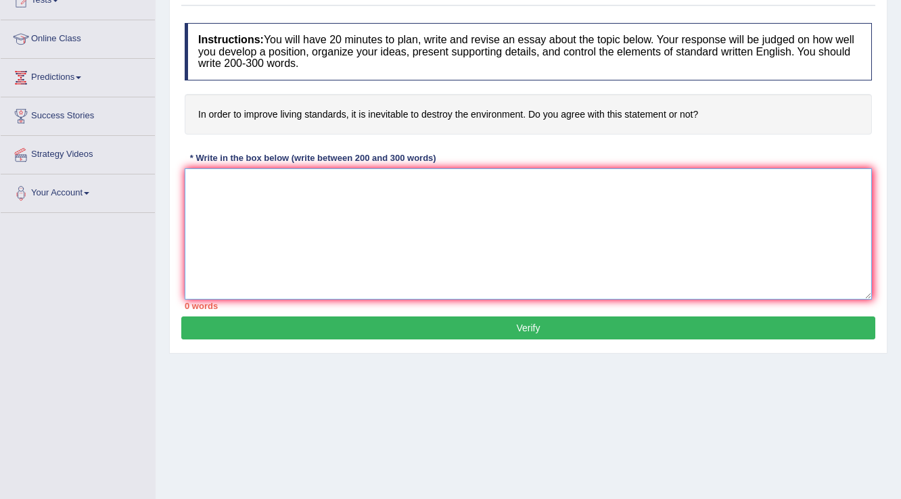
click at [326, 198] on textarea at bounding box center [528, 233] width 687 height 131
click at [306, 182] on textarea "The increasing influence of destroy the environment" at bounding box center [528, 233] width 687 height 131
click at [418, 187] on textarea "The increasing influence of destroy the environment" at bounding box center [528, 233] width 687 height 131
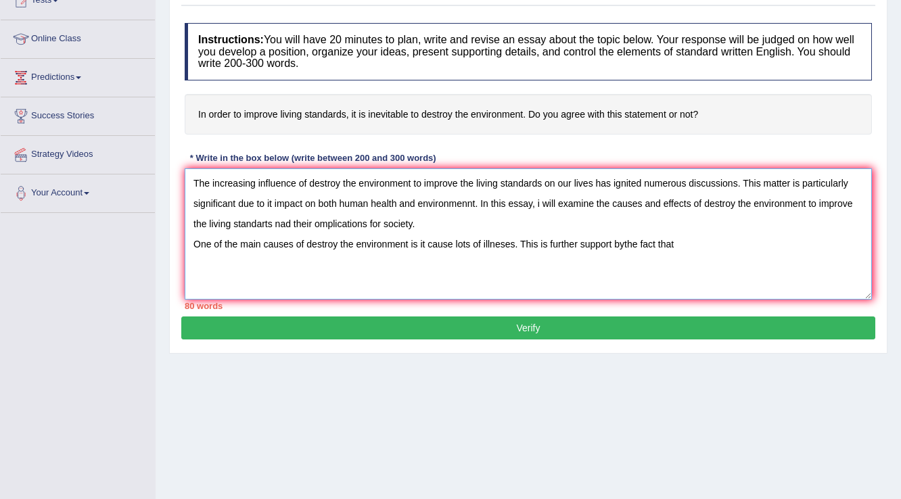
click at [622, 243] on textarea "The increasing influence of destroy the environment to improve the living stand…" at bounding box center [528, 233] width 687 height 131
click at [680, 244] on textarea "The increasing influence of destroy the environment to improve the living stand…" at bounding box center [528, 233] width 687 height 131
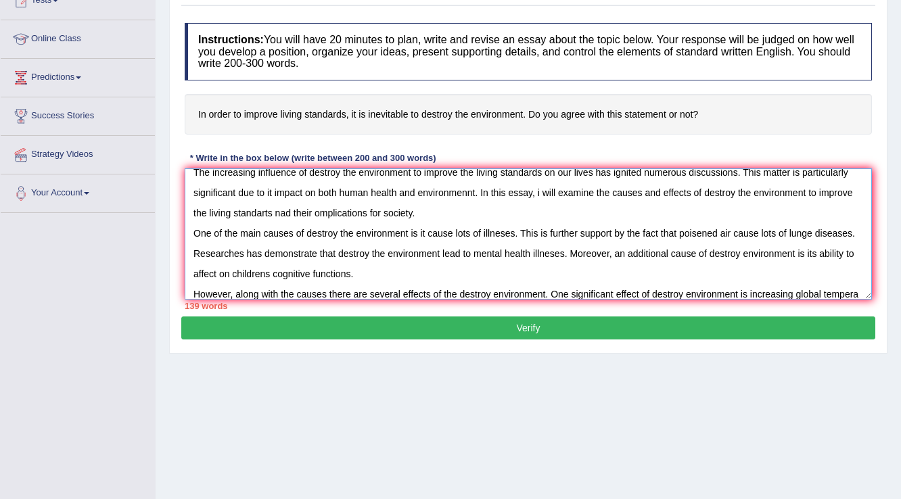
scroll to position [31, 0]
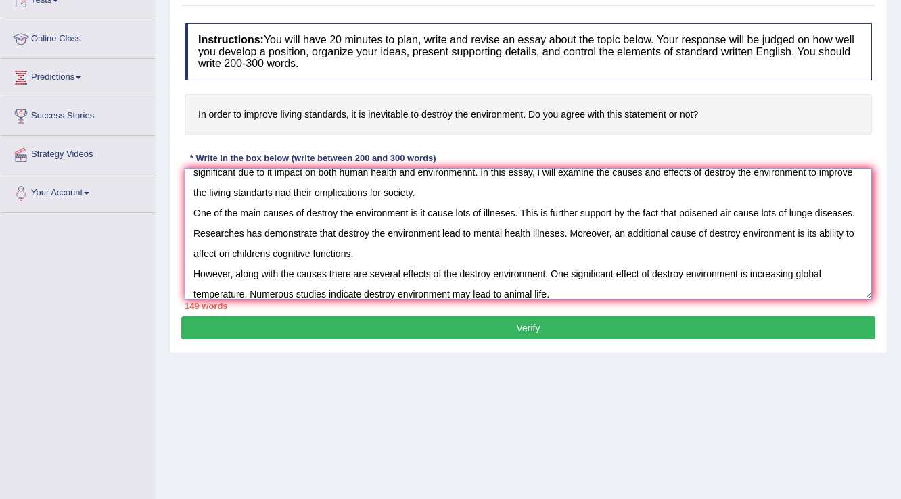
click at [503, 292] on textarea "The increasing influence of destroy the environment to improve the living stand…" at bounding box center [528, 233] width 687 height 131
click at [579, 293] on textarea "The increasing influence of destroy the environment to improve the living stand…" at bounding box center [528, 233] width 687 height 131
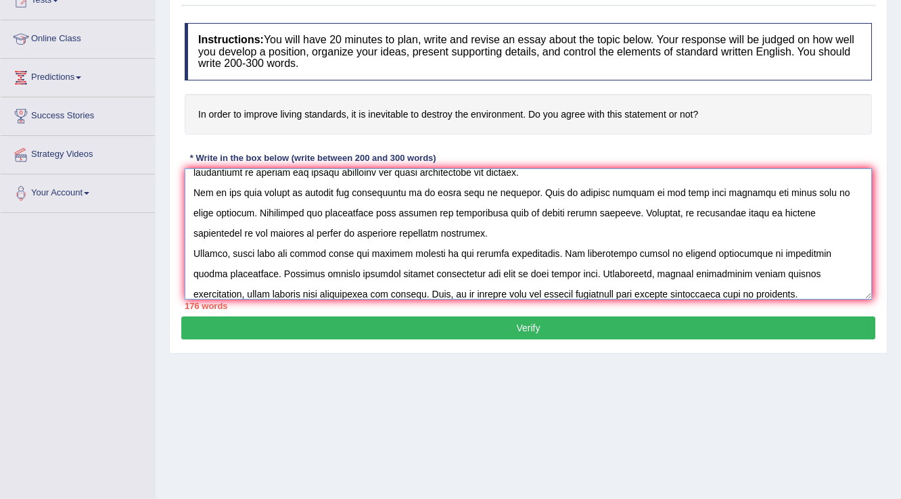
scroll to position [72, 0]
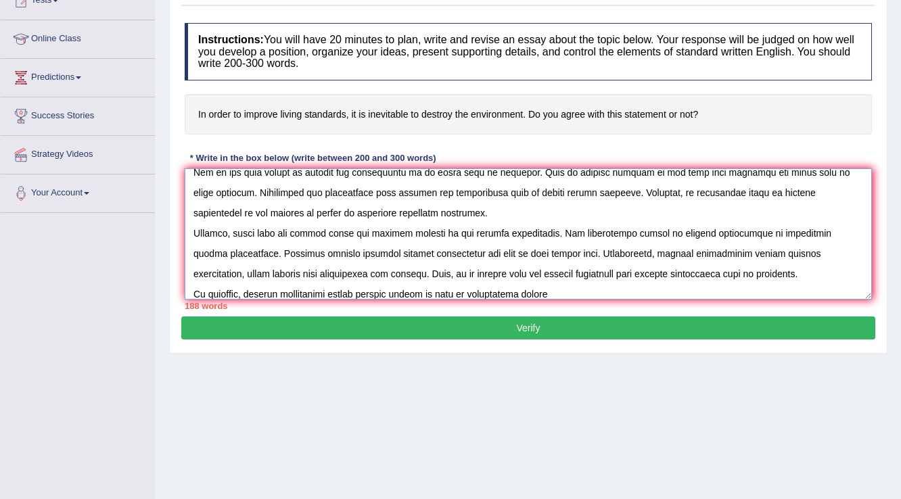
click at [527, 292] on textarea at bounding box center [528, 233] width 687 height 131
click at [551, 291] on textarea at bounding box center [528, 233] width 687 height 131
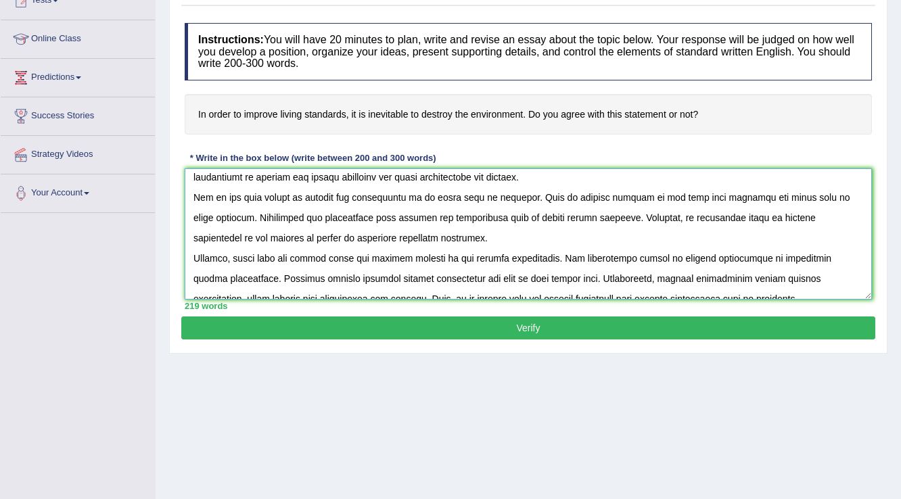
scroll to position [0, 0]
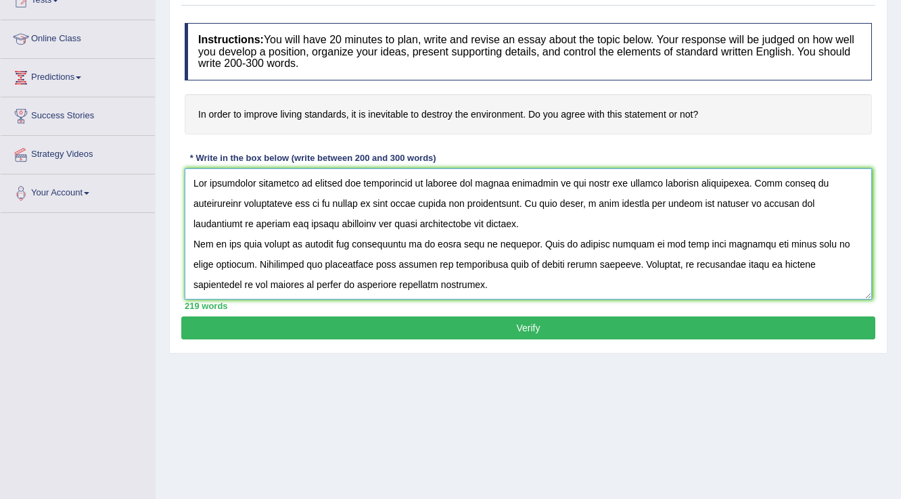
click at [289, 224] on textarea at bounding box center [528, 233] width 687 height 131
click at [319, 222] on textarea at bounding box center [528, 233] width 687 height 131
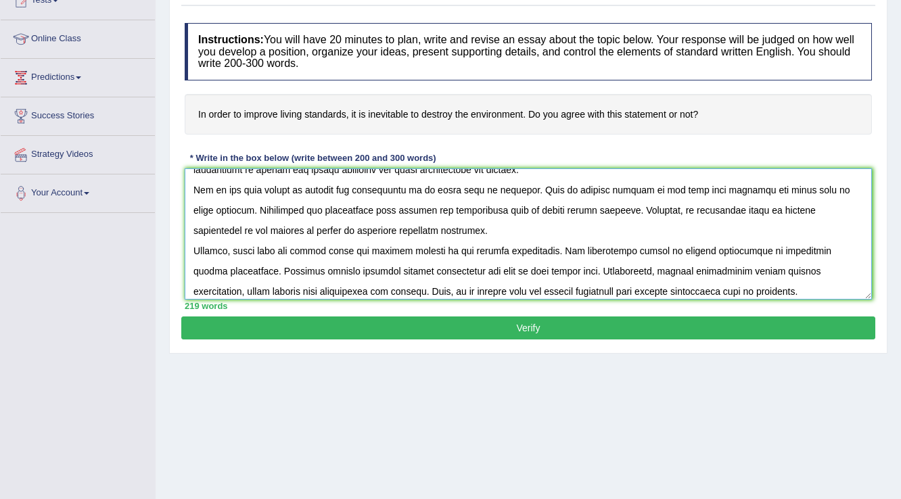
click at [318, 208] on textarea at bounding box center [528, 233] width 687 height 131
click at [316, 207] on textarea at bounding box center [528, 233] width 687 height 131
click at [392, 208] on textarea at bounding box center [528, 233] width 687 height 131
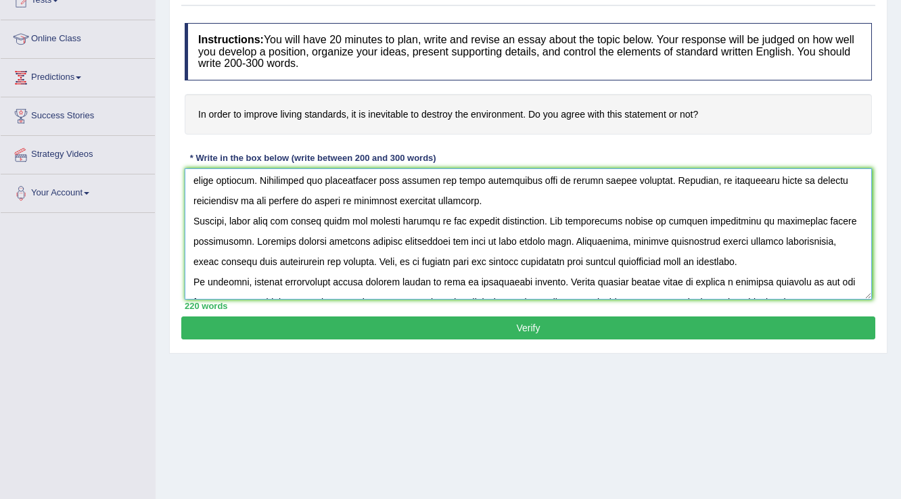
scroll to position [101, 0]
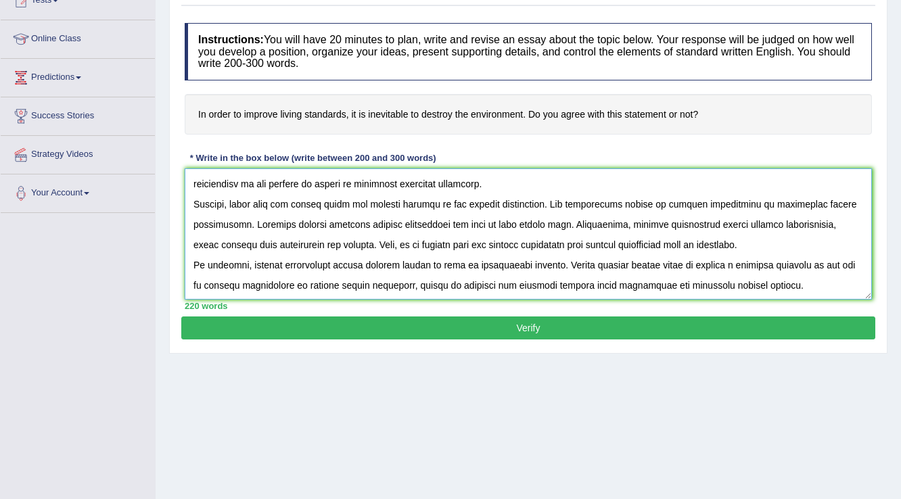
click at [362, 222] on textarea at bounding box center [528, 233] width 687 height 131
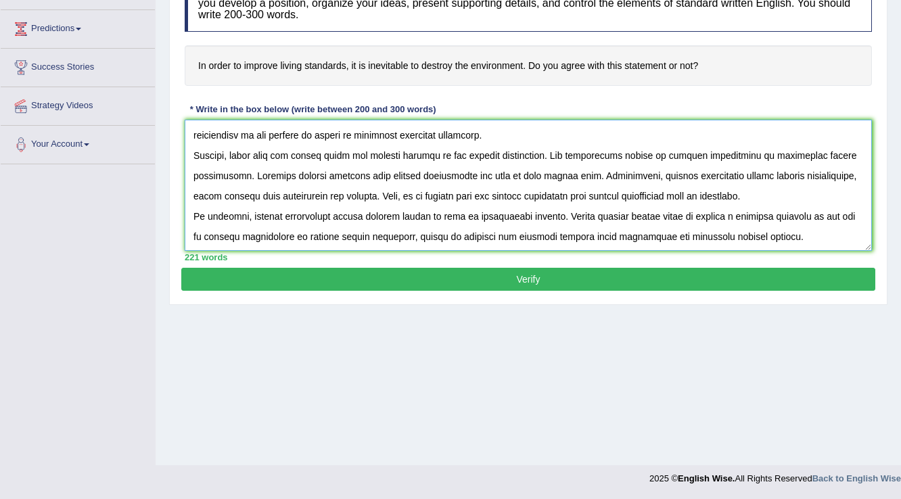
type textarea "The increasing influence of destroy the environment to improve the living stand…"
click at [571, 276] on button "Verify" at bounding box center [528, 279] width 694 height 23
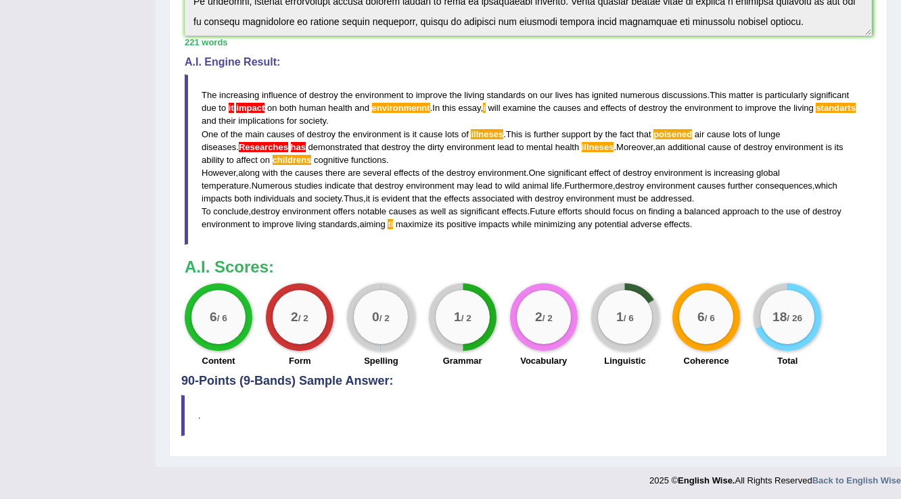
scroll to position [252, 0]
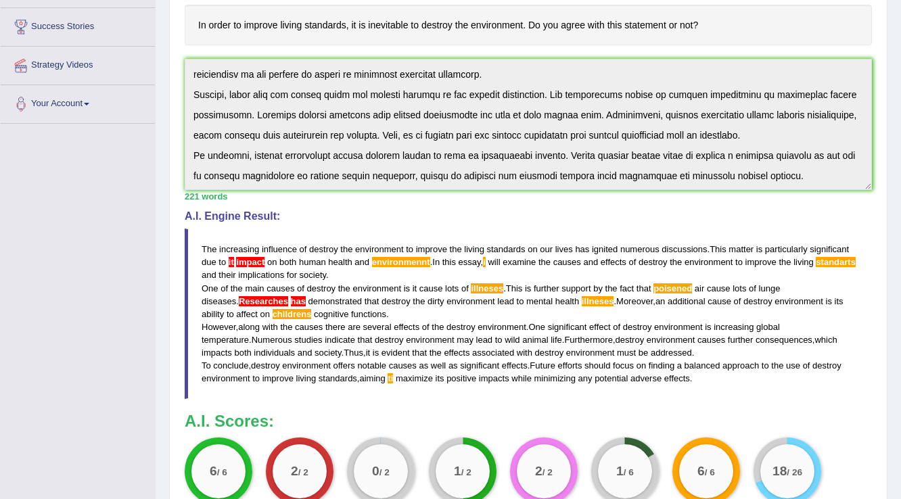
drag, startPoint x: 452, startPoint y: 172, endPoint x: 469, endPoint y: 156, distance: 23.4
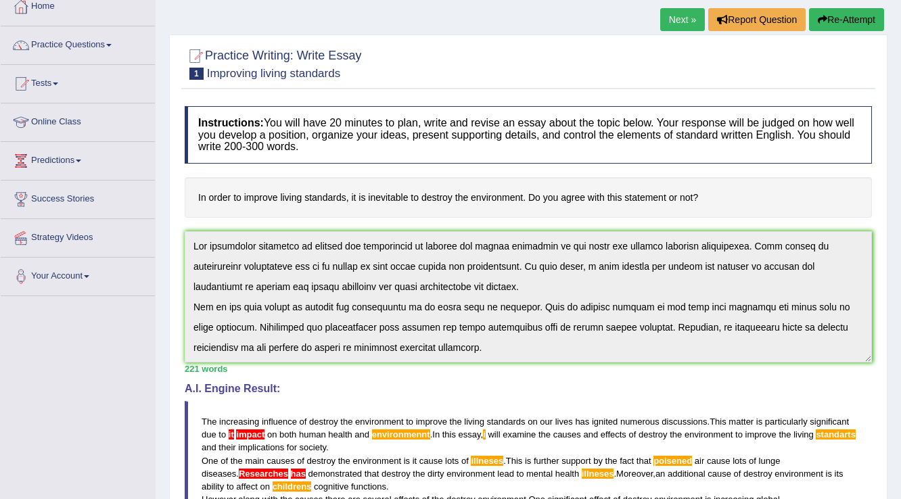
scroll to position [0, 0]
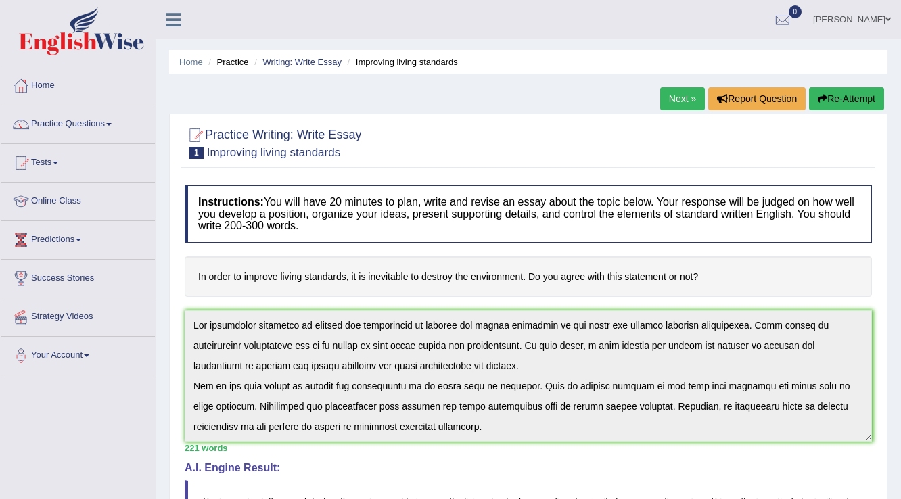
click at [834, 92] on button "Re-Attempt" at bounding box center [846, 98] width 75 height 23
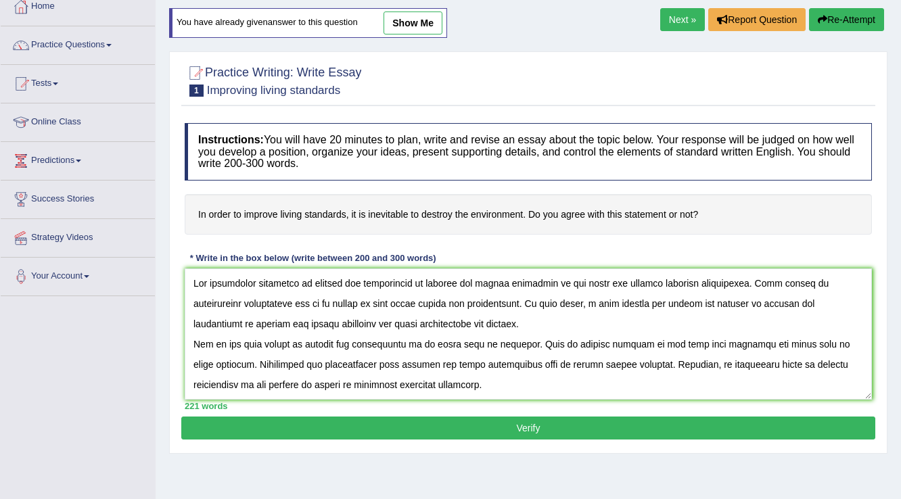
scroll to position [108, 0]
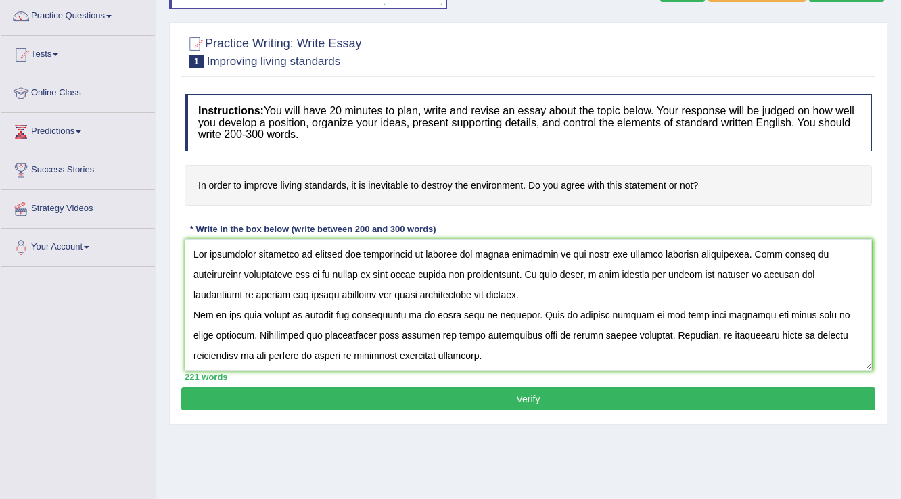
drag, startPoint x: 430, startPoint y: 292, endPoint x: 418, endPoint y: 293, distance: 12.2
click at [429, 292] on textarea at bounding box center [528, 304] width 687 height 131
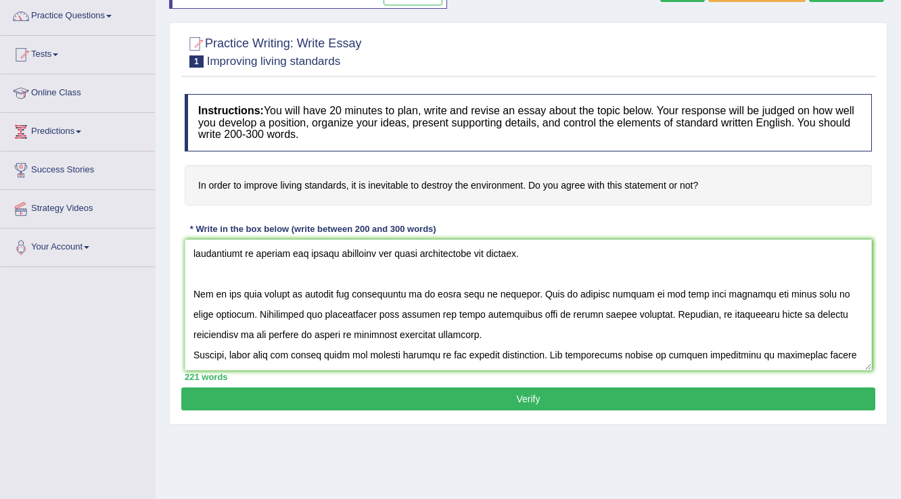
scroll to position [122, 0]
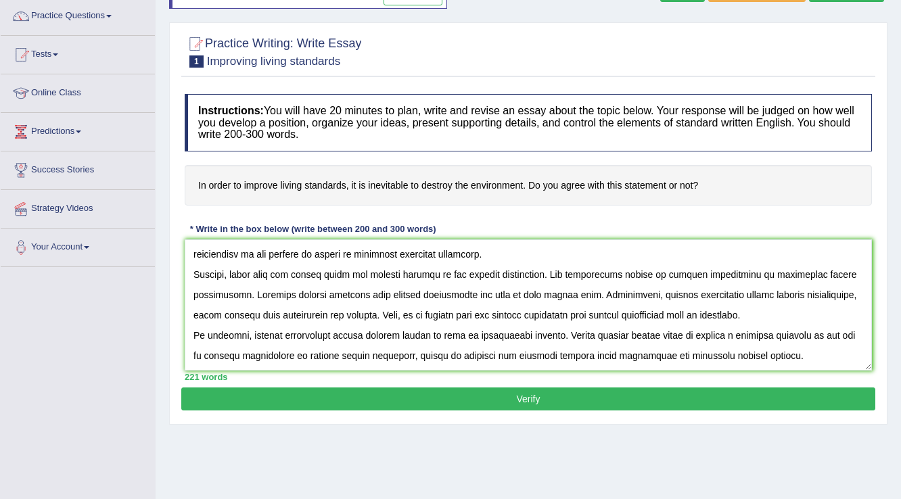
click at [444, 256] on textarea at bounding box center [528, 304] width 687 height 131
click at [823, 313] on textarea at bounding box center [528, 304] width 687 height 131
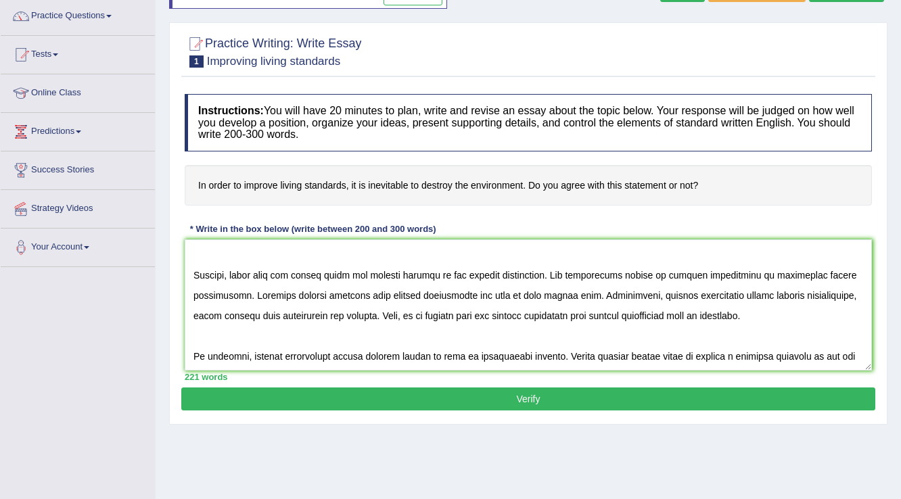
scroll to position [162, 0]
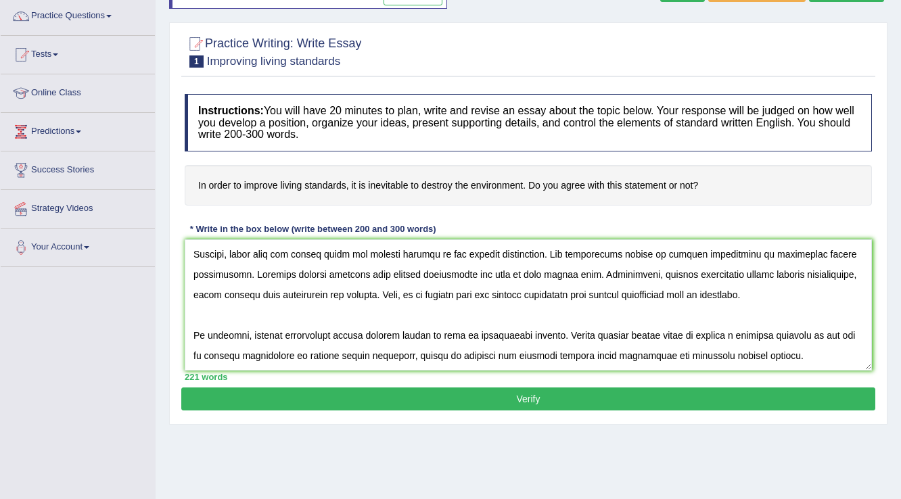
type textarea "The increasing influence of destroy the environment to improve the living stand…"
click at [668, 399] on button "Verify" at bounding box center [528, 398] width 694 height 23
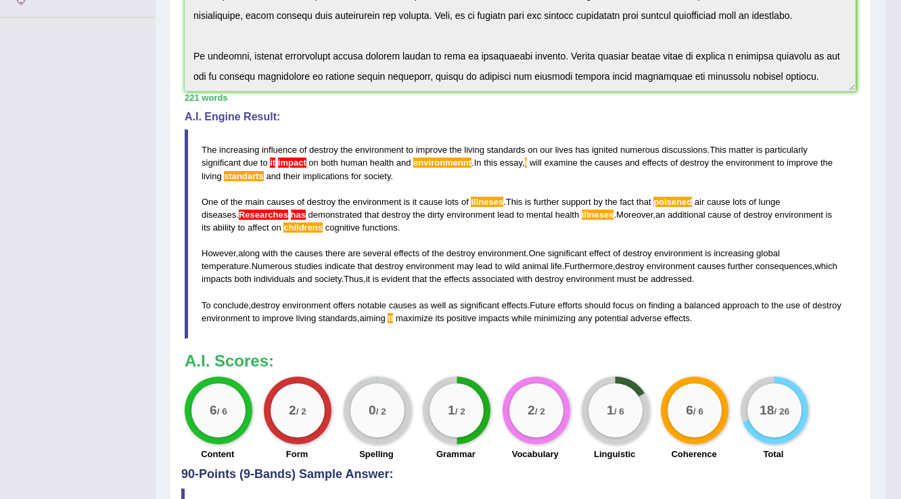
scroll to position [427, 0]
